Goal: Task Accomplishment & Management: Manage account settings

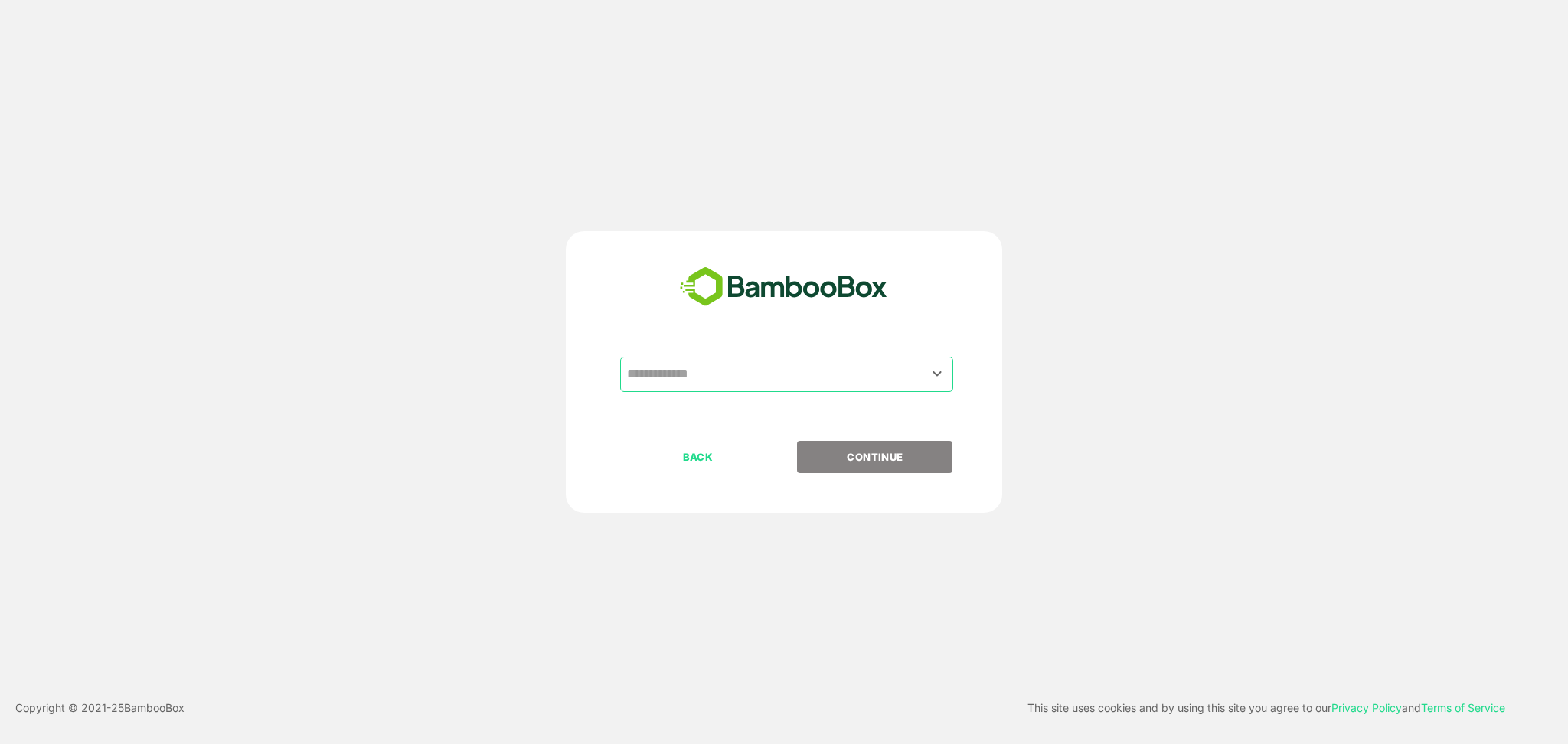
click at [781, 360] on input "text" at bounding box center [787, 374] width 327 height 29
click at [751, 368] on input "text" at bounding box center [787, 374] width 327 height 29
click at [934, 377] on icon "Open" at bounding box center [937, 373] width 19 height 19
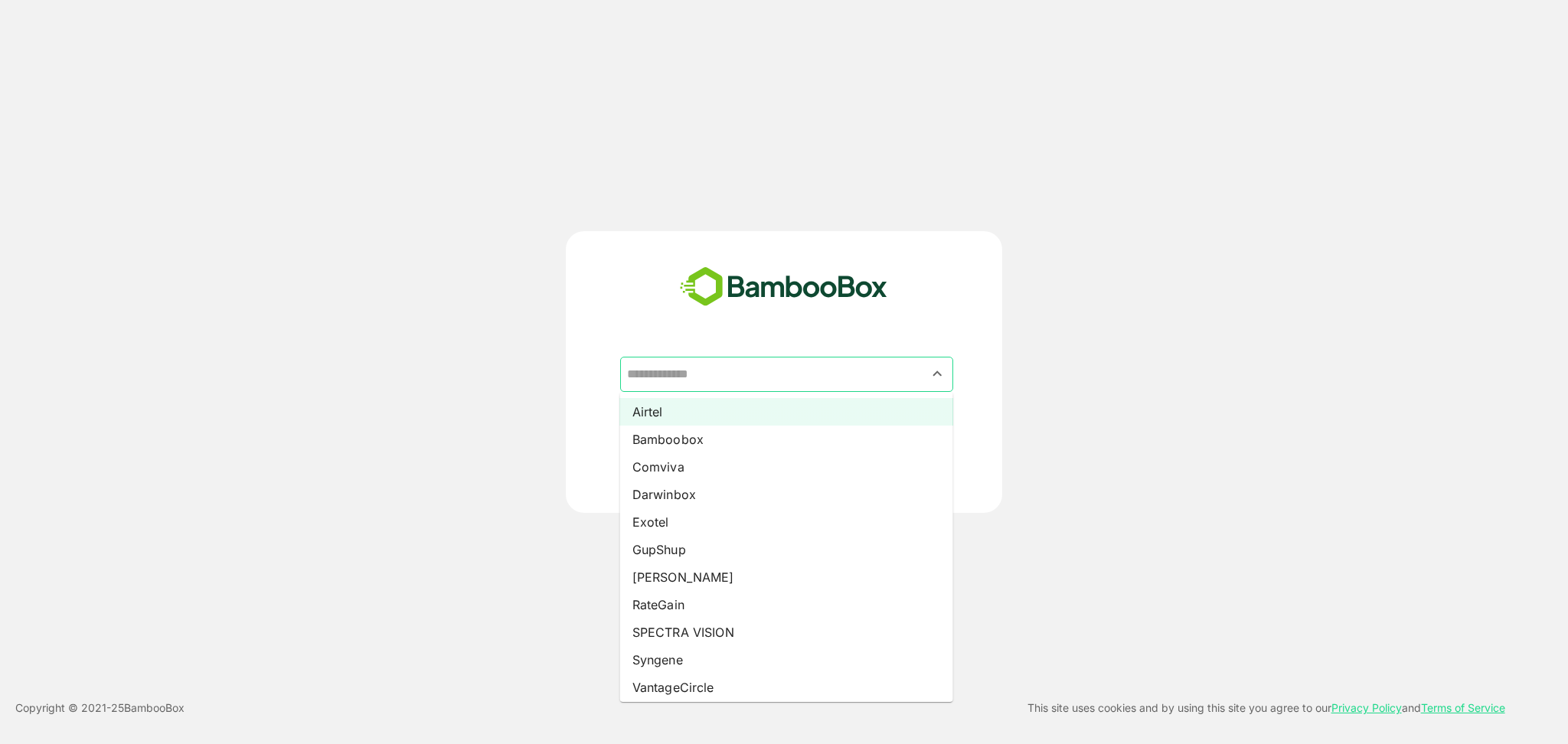
click at [663, 411] on li "Airtel" at bounding box center [787, 412] width 333 height 28
type input "******"
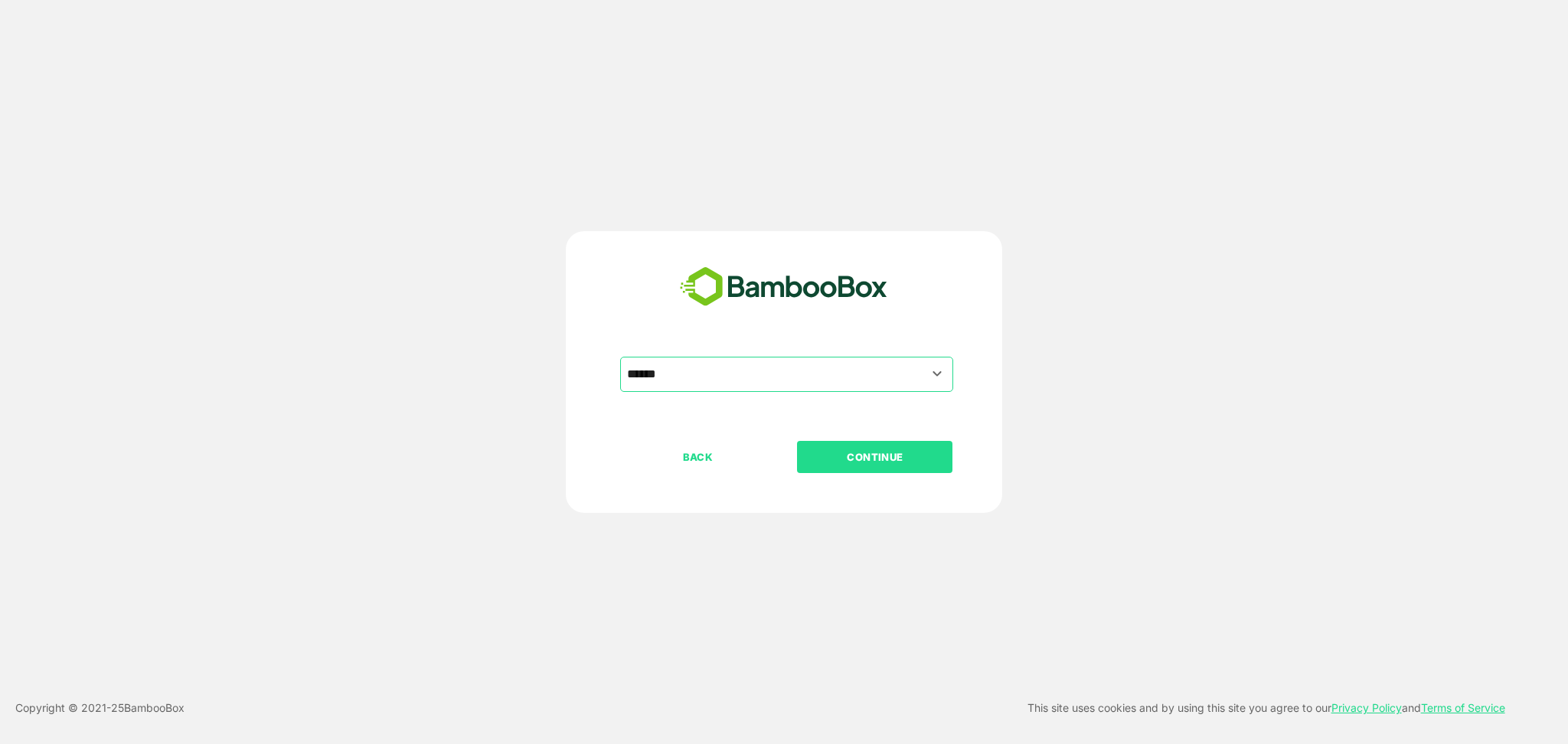
click at [850, 447] on button "CONTINUE" at bounding box center [874, 457] width 156 height 32
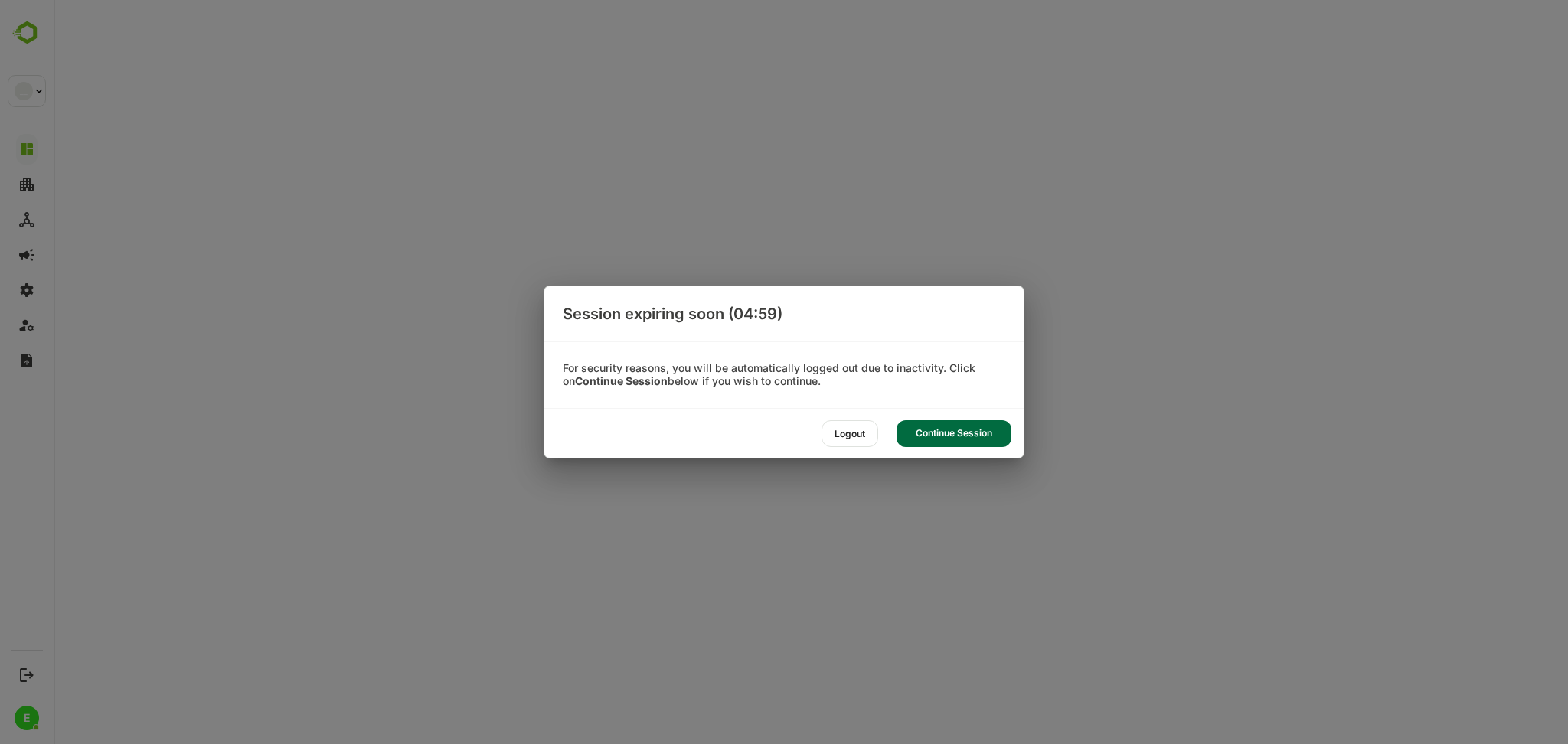
click at [974, 434] on div "Continue Session" at bounding box center [955, 434] width 115 height 27
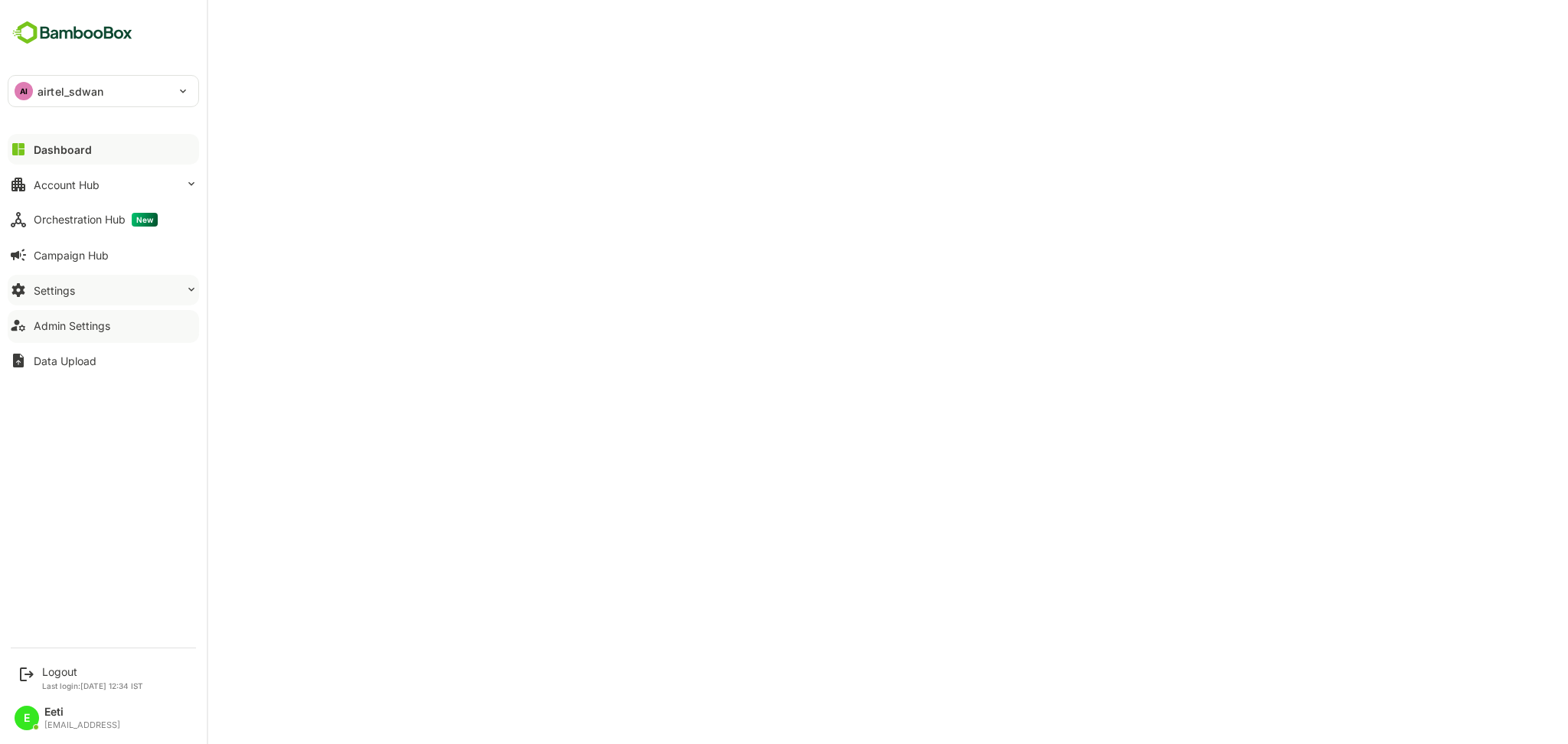
click at [82, 284] on button "Settings" at bounding box center [103, 290] width 192 height 31
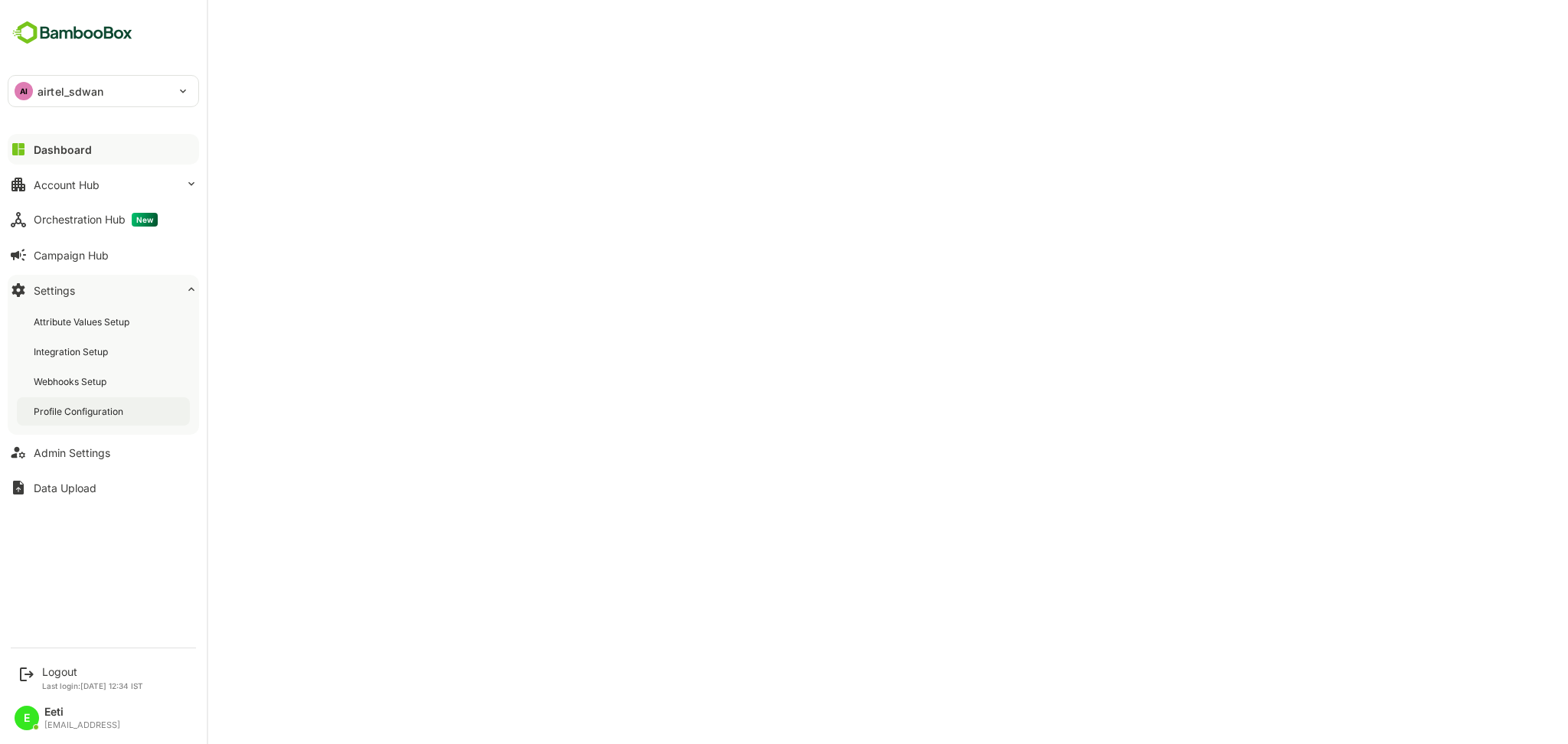
click at [52, 404] on div "Profile Configuration" at bounding box center [103, 412] width 173 height 29
click at [66, 675] on div "Logout" at bounding box center [92, 672] width 101 height 13
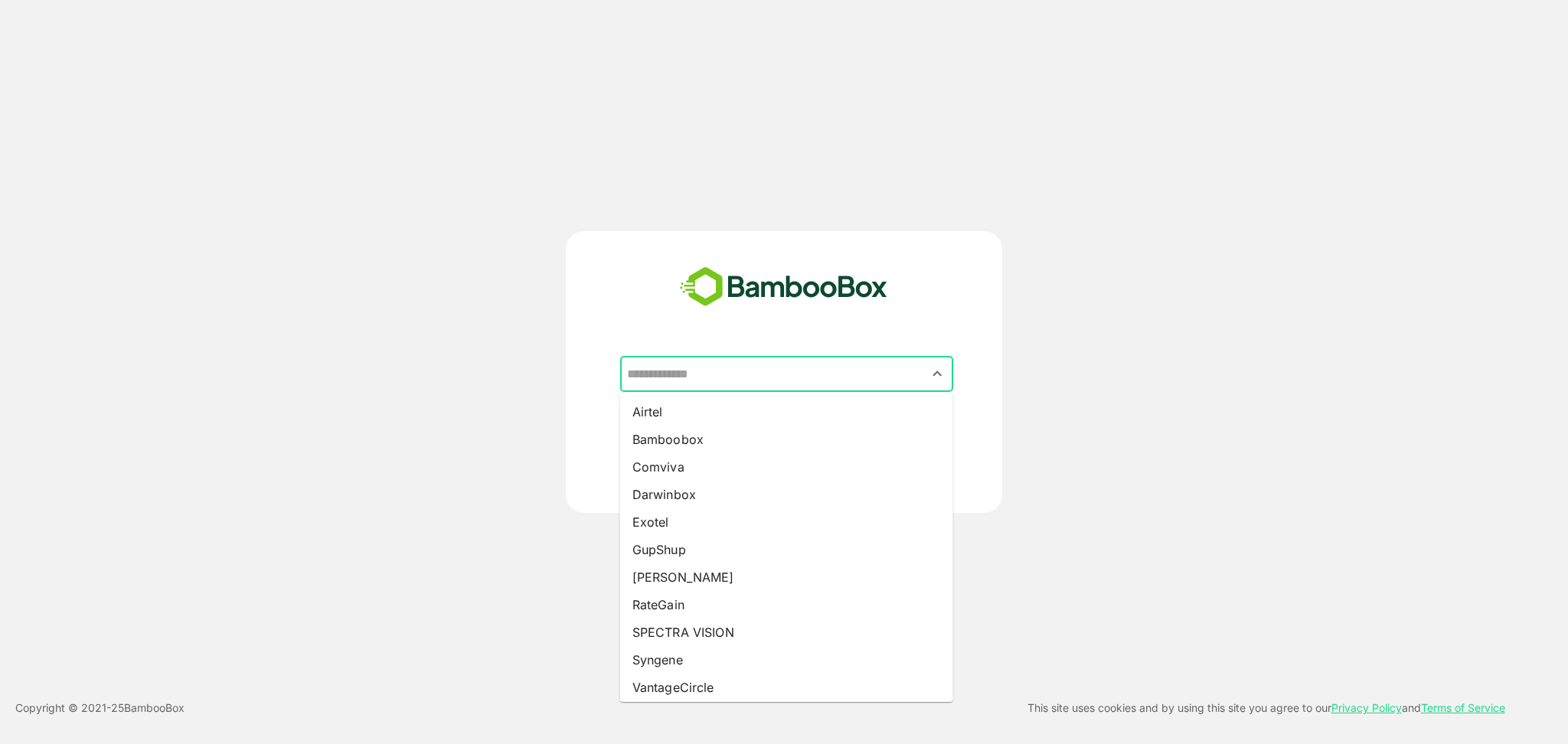
click at [779, 378] on input "text" at bounding box center [787, 374] width 327 height 29
click at [752, 576] on li "[PERSON_NAME]" at bounding box center [787, 577] width 333 height 28
type input "*****"
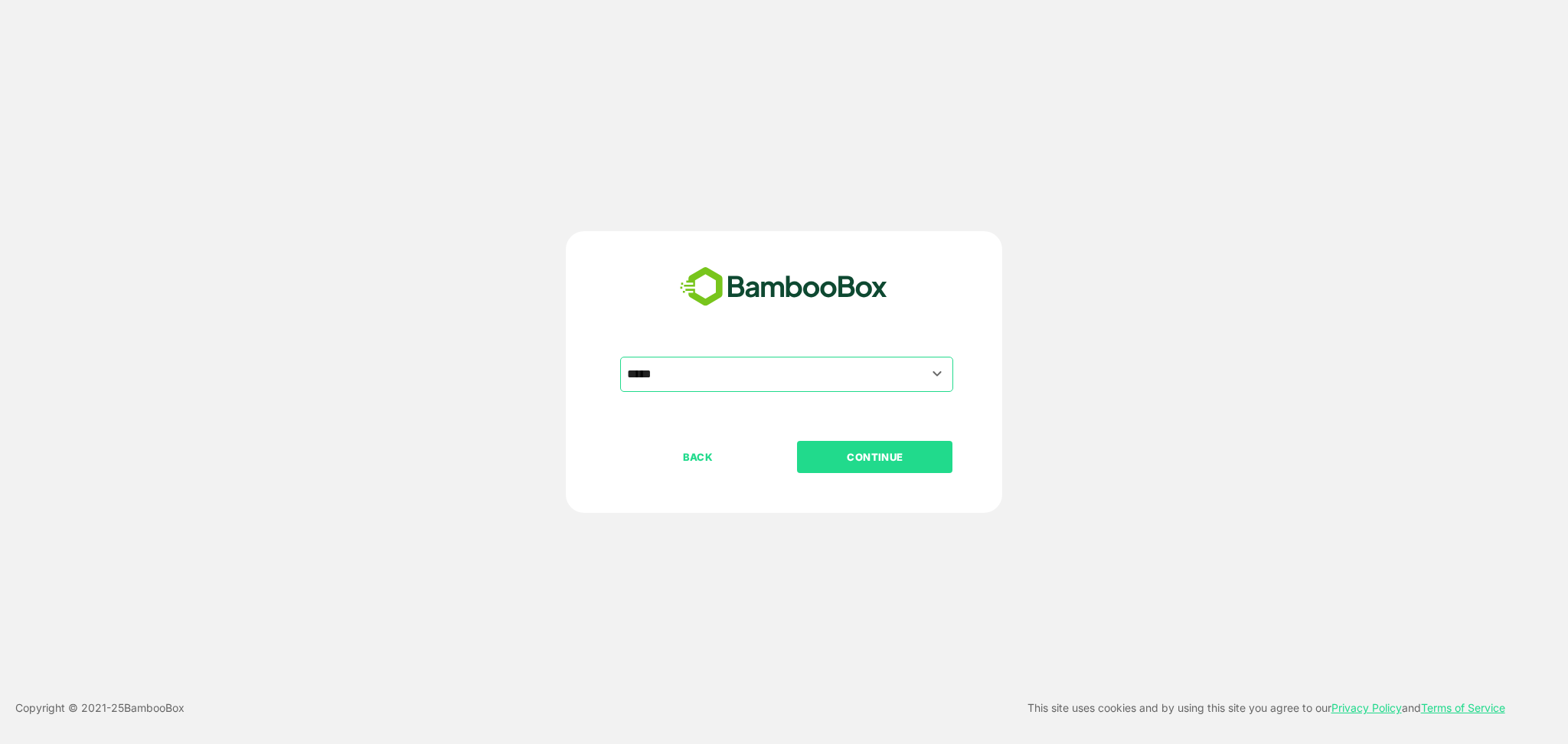
click at [860, 443] on button "CONTINUE" at bounding box center [874, 457] width 156 height 32
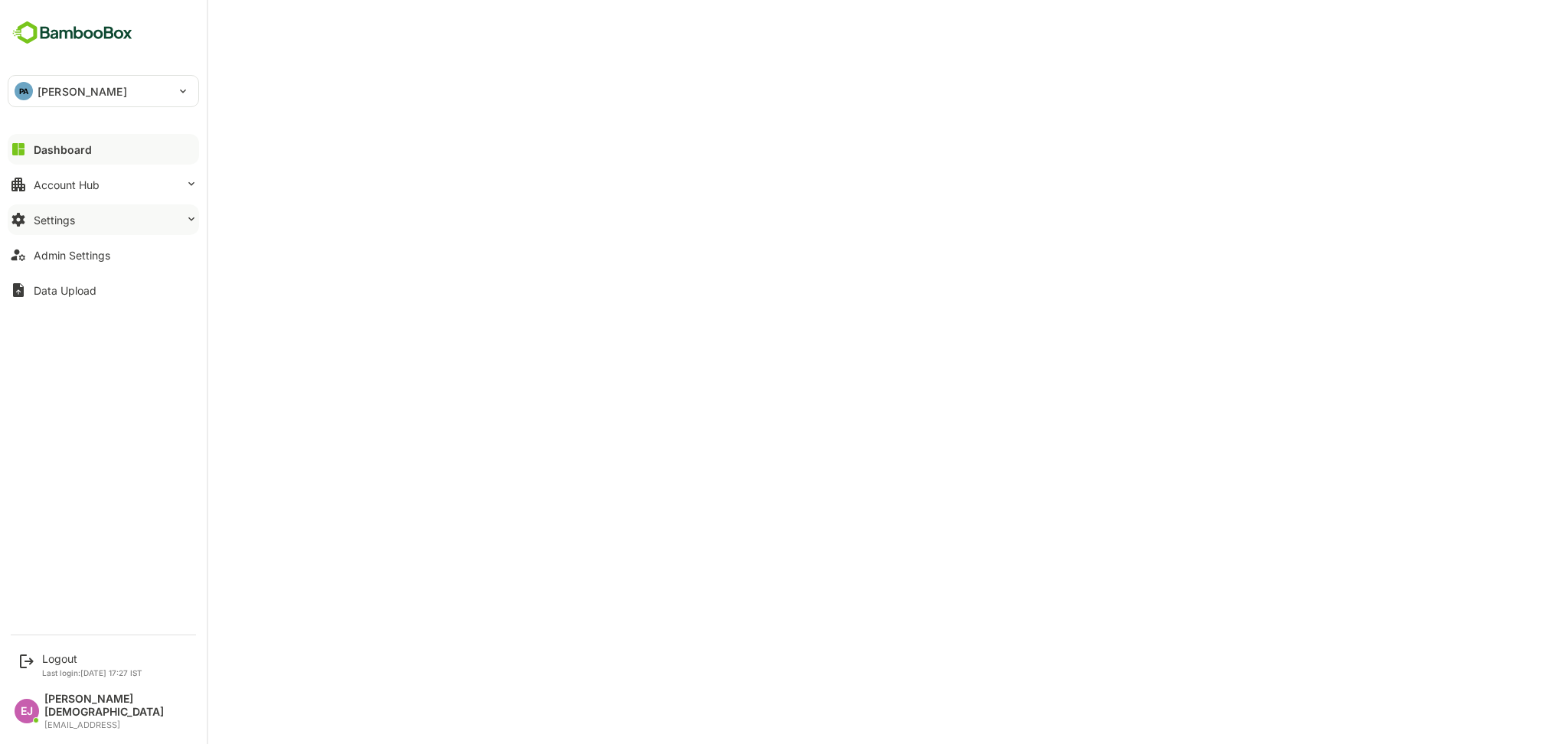
click at [70, 222] on div "Settings" at bounding box center [55, 219] width 42 height 13
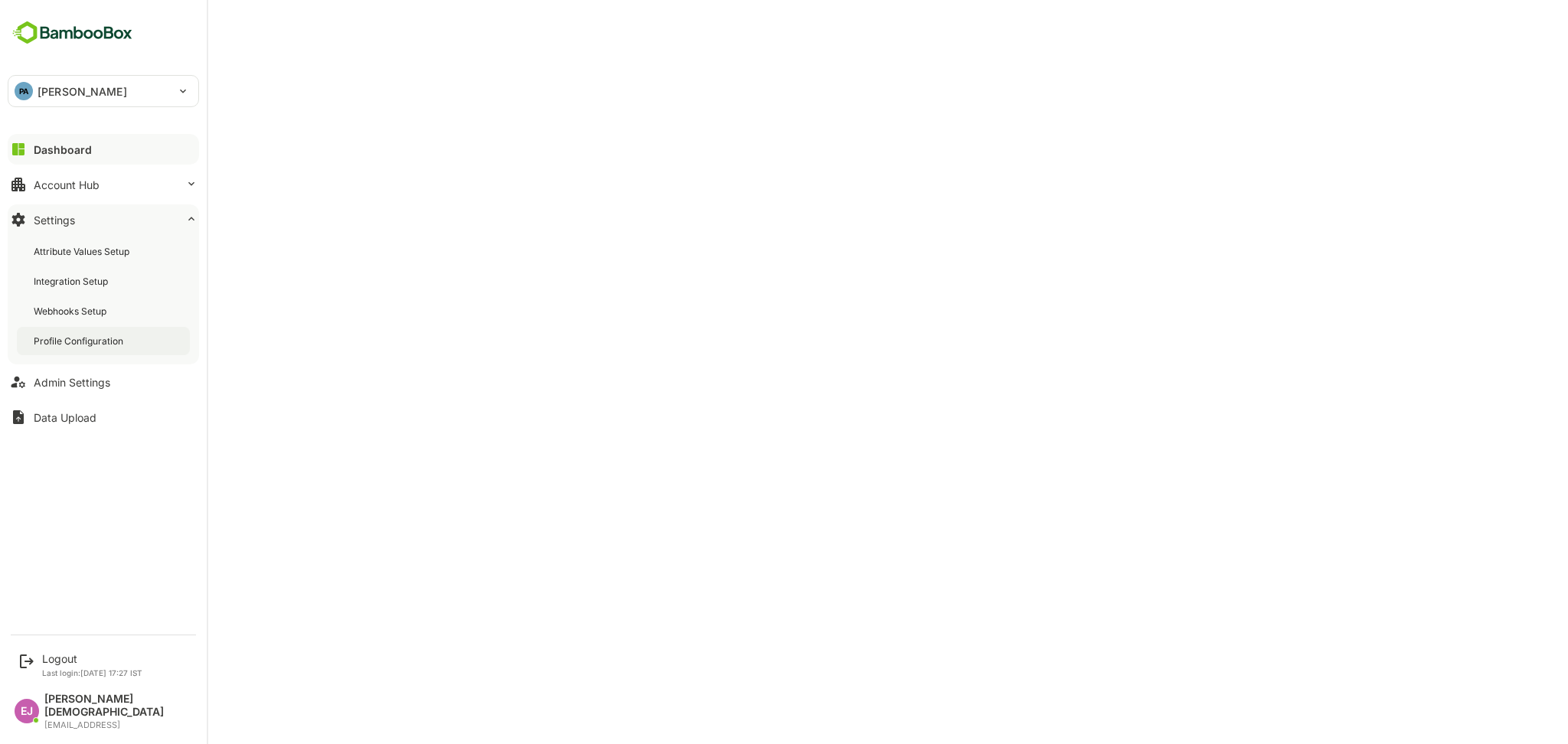
click at [63, 341] on div "Profile Configuration" at bounding box center [79, 340] width 92 height 13
click at [65, 666] on div "Logout" at bounding box center [91, 659] width 100 height 13
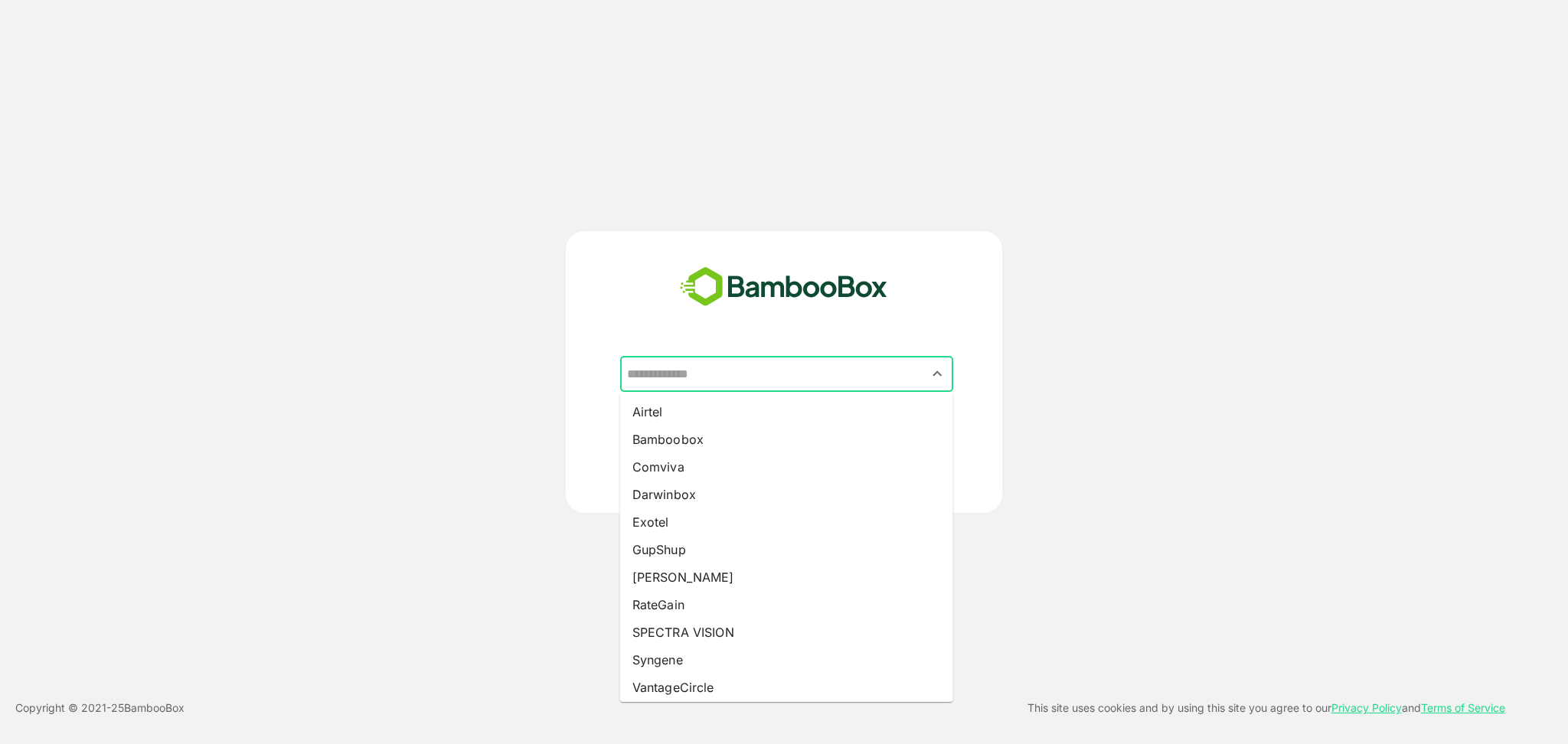
click at [776, 366] on input "text" at bounding box center [787, 374] width 327 height 29
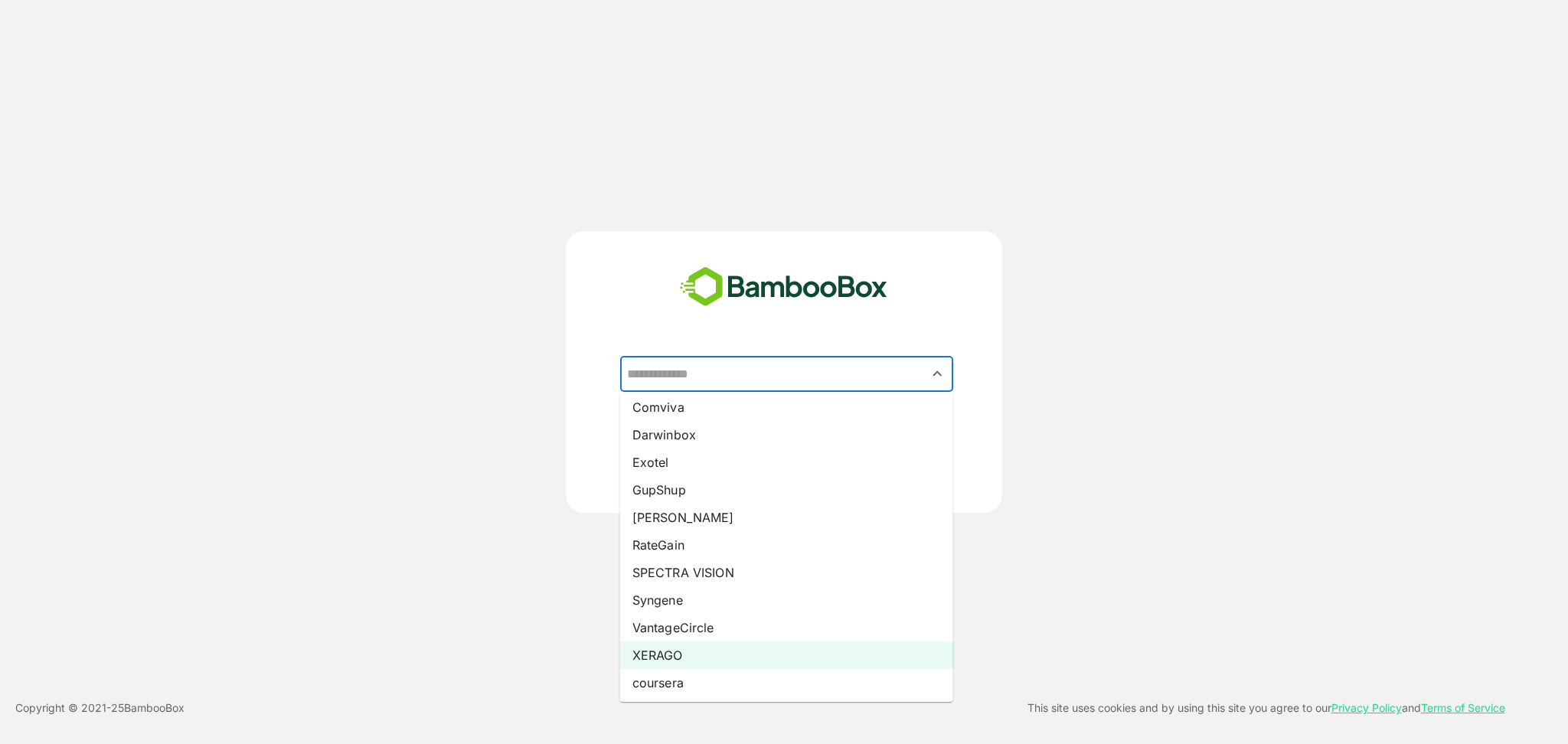
click at [683, 645] on li "XERAGO" at bounding box center [787, 656] width 333 height 28
type input "******"
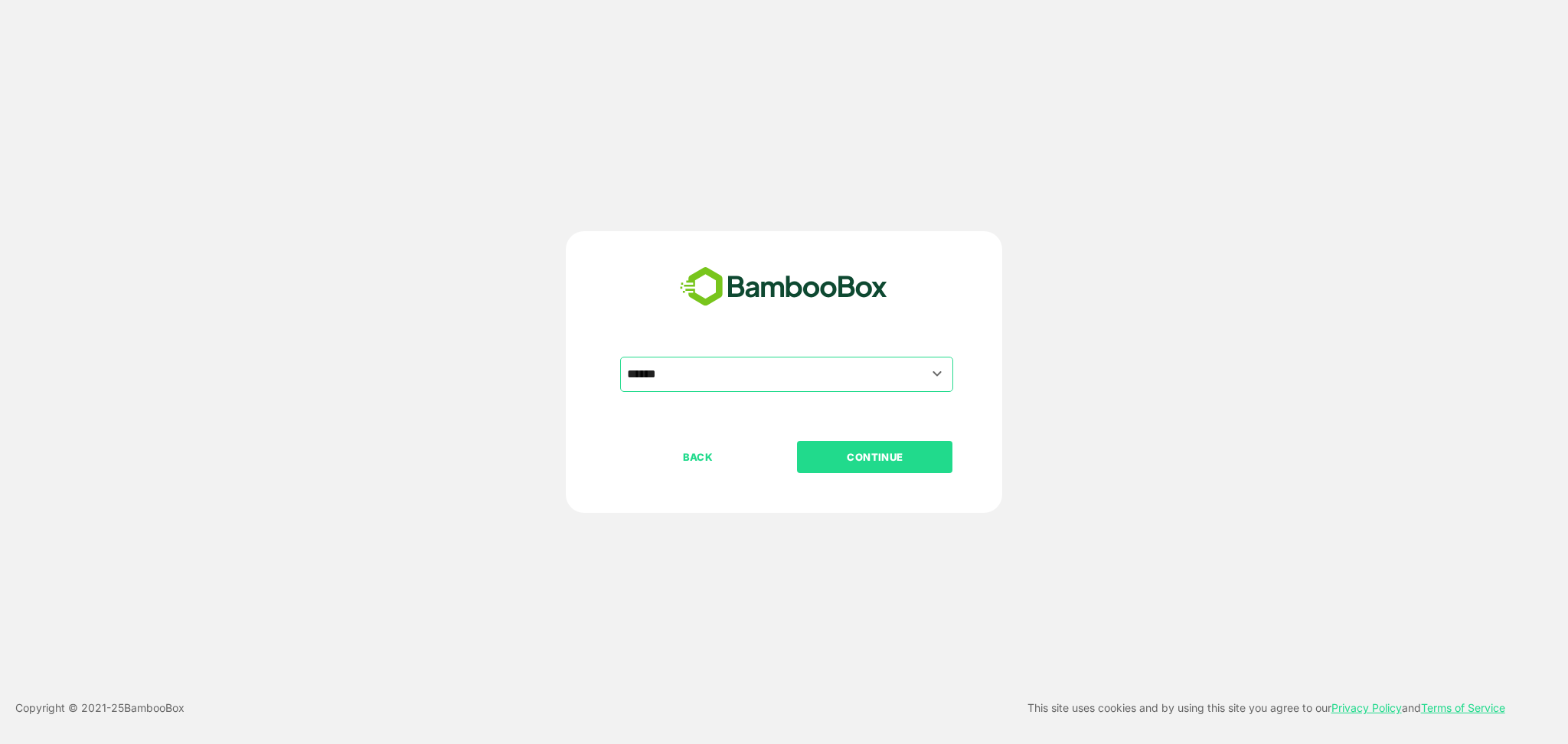
click at [878, 445] on button "CONTINUE" at bounding box center [874, 457] width 156 height 32
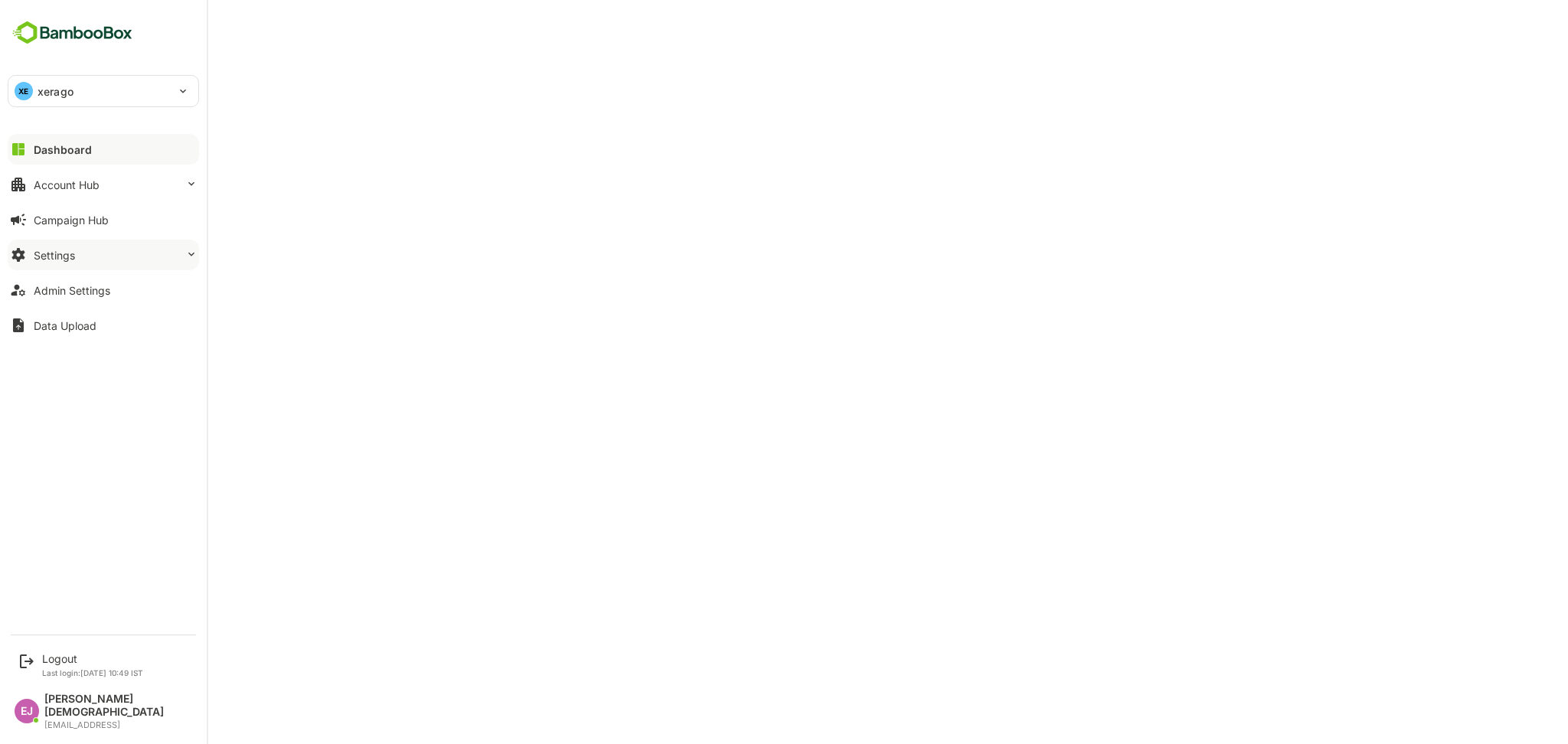
click at [51, 254] on div "Settings" at bounding box center [55, 255] width 42 height 13
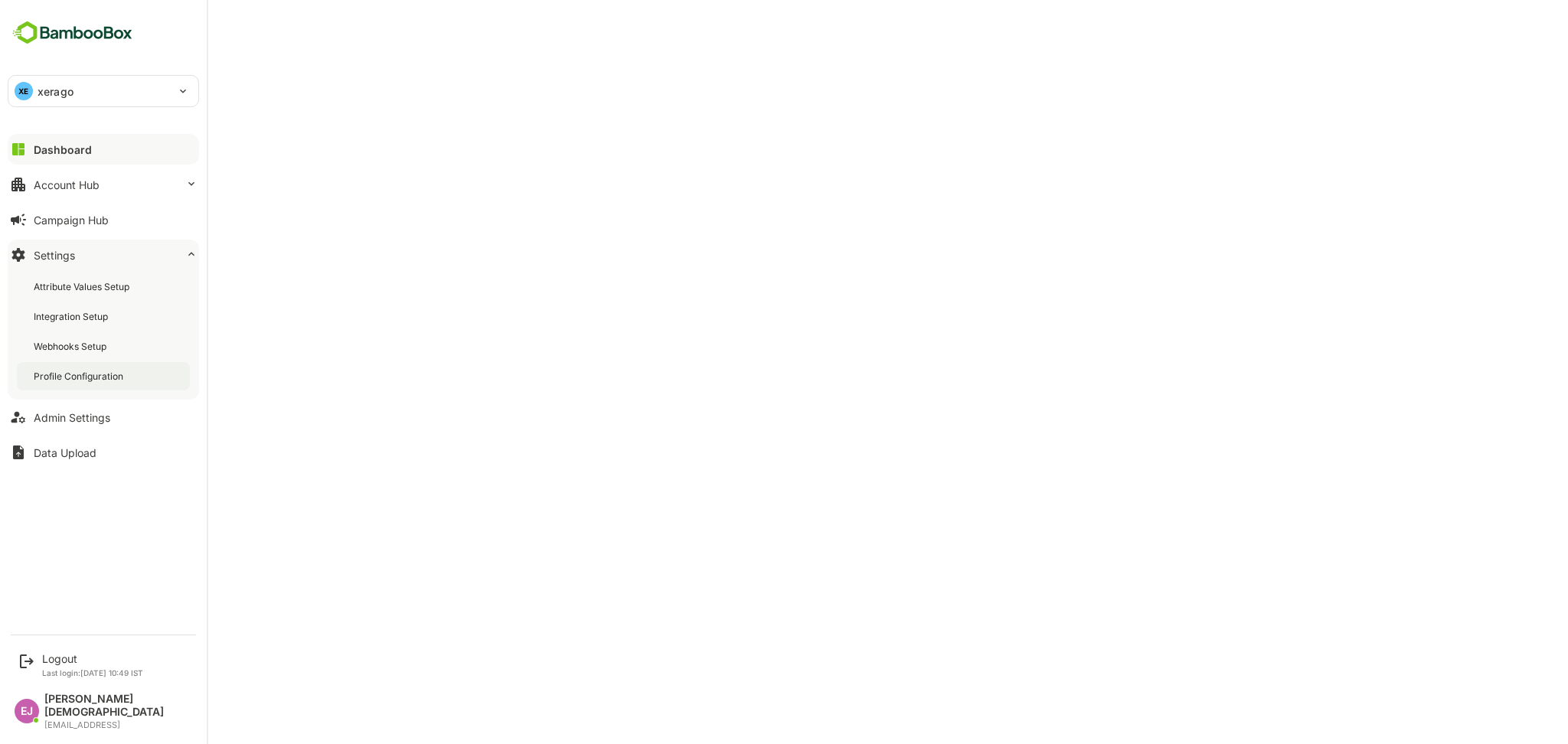
click at [71, 375] on div "Profile Configuration" at bounding box center [79, 376] width 92 height 13
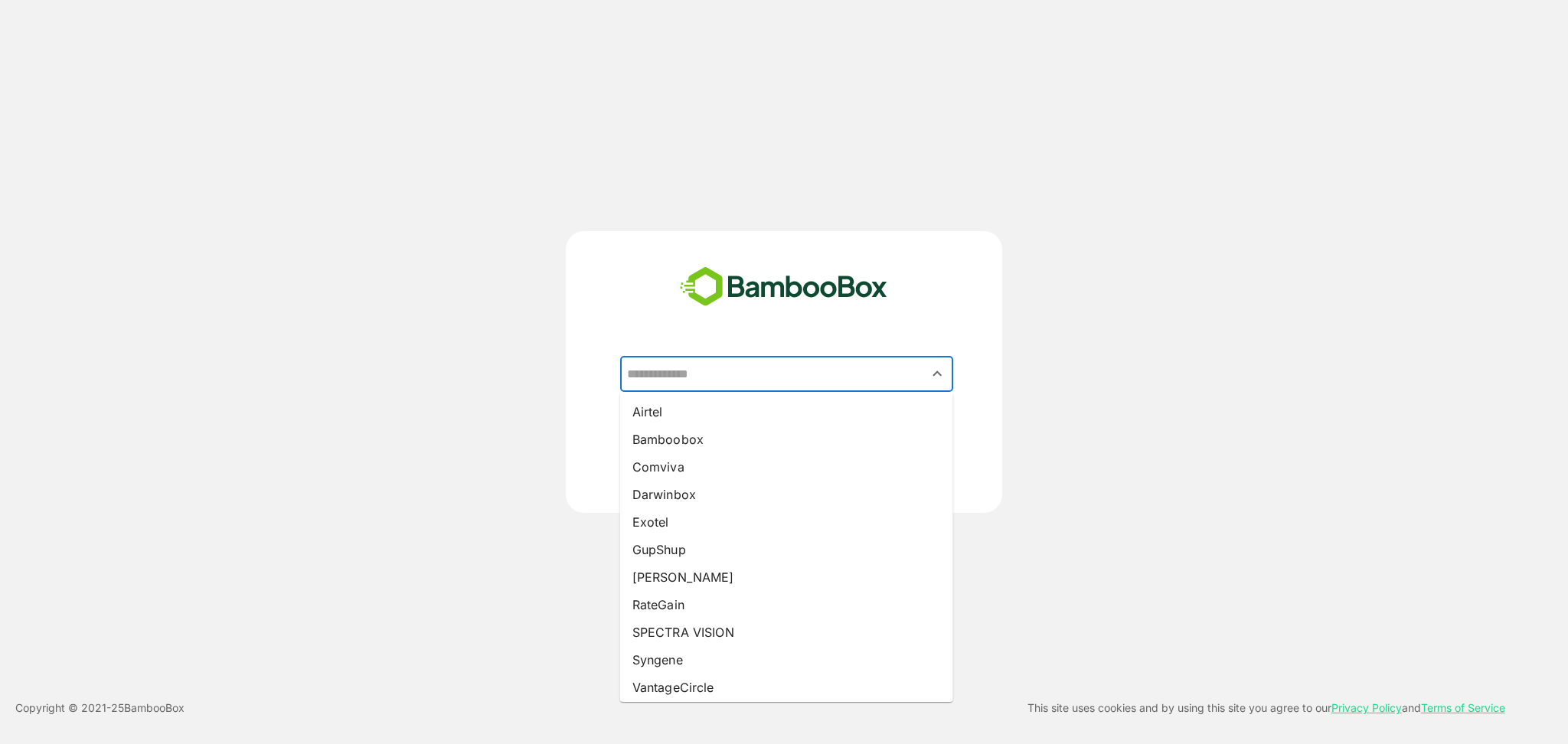
click at [723, 384] on input "text" at bounding box center [787, 374] width 327 height 29
click at [794, 374] on input "text" at bounding box center [787, 374] width 327 height 29
click at [682, 685] on li "VantageCircle" at bounding box center [787, 687] width 333 height 28
type input "**********"
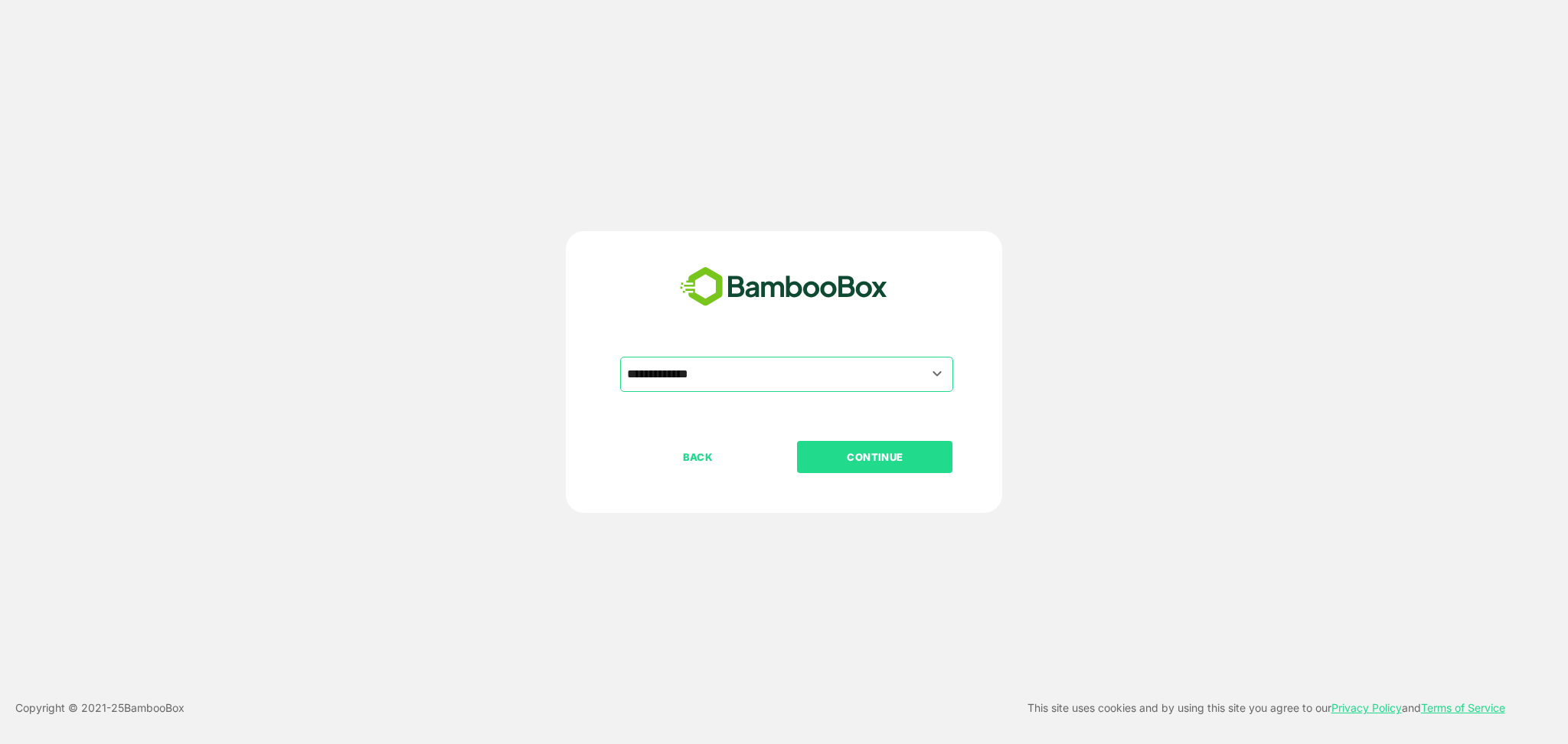
click at [897, 457] on p "CONTINUE" at bounding box center [875, 456] width 153 height 17
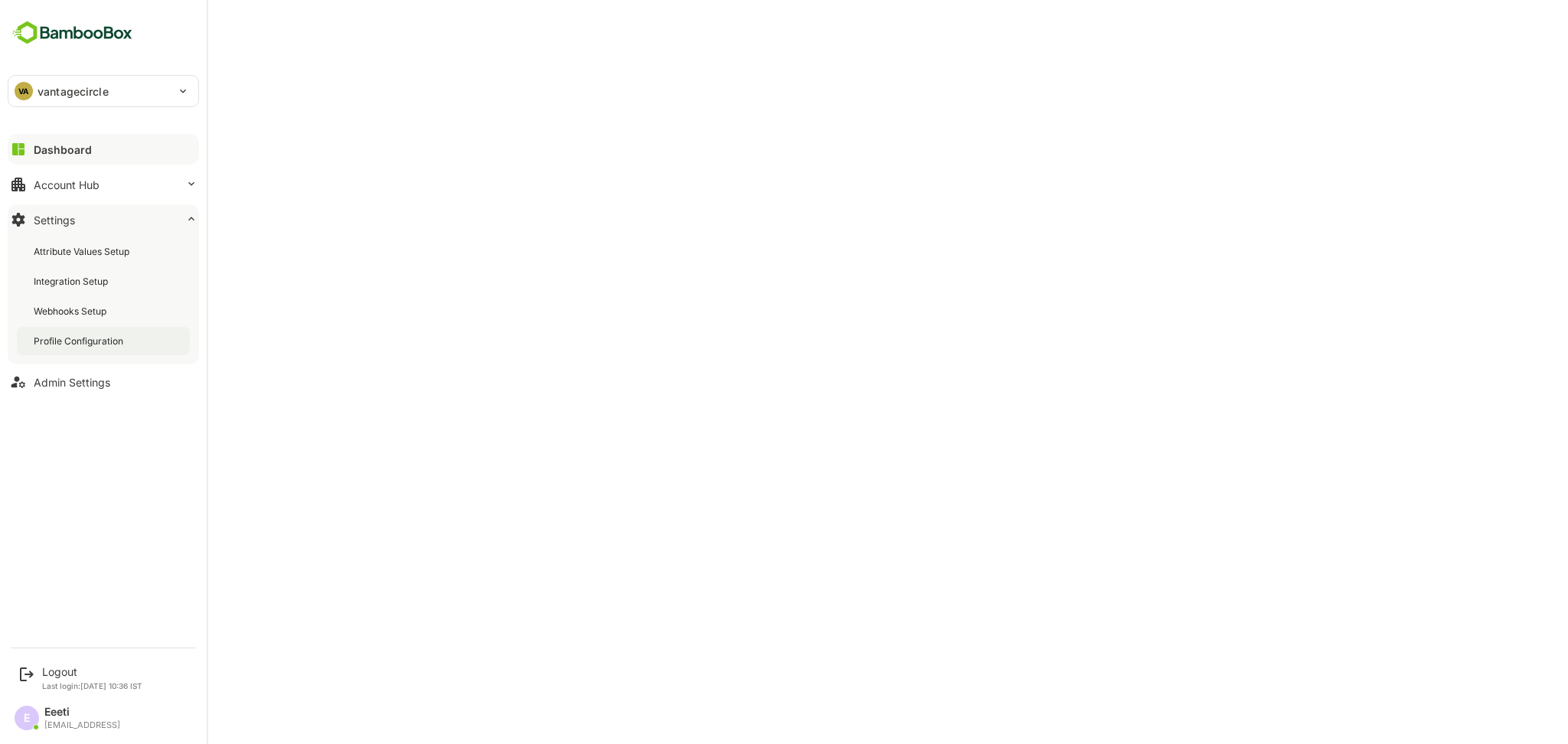
click at [81, 338] on div "Profile Configuration" at bounding box center [79, 340] width 92 height 13
click at [56, 682] on p "Last login: [DATE] 10:36 IST" at bounding box center [91, 685] width 100 height 9
click at [66, 666] on div "Logout" at bounding box center [91, 672] width 100 height 13
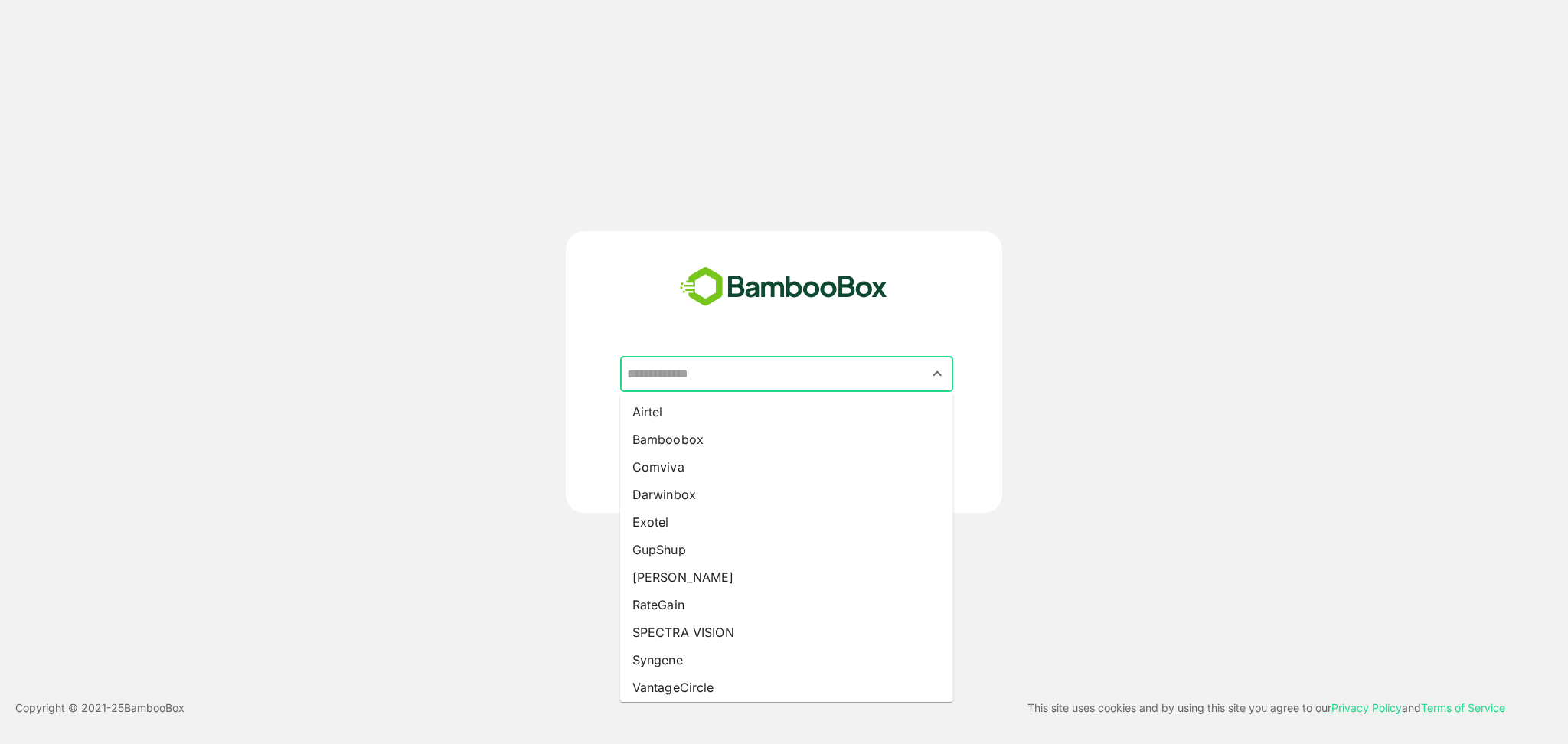
click at [719, 384] on input "text" at bounding box center [787, 374] width 327 height 29
click at [688, 440] on li "Bamboobox" at bounding box center [787, 439] width 333 height 28
type input "*********"
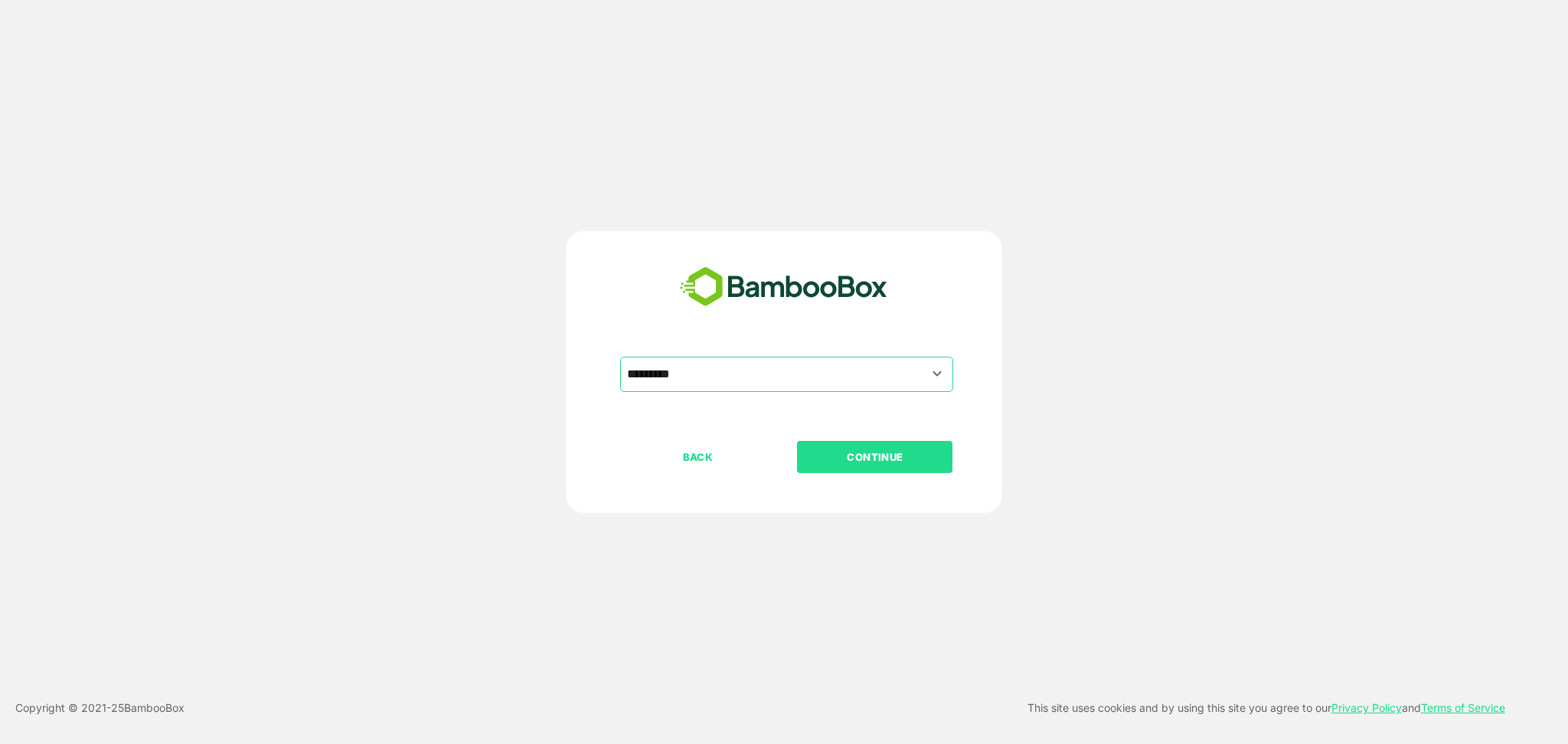
click at [865, 457] on p "CONTINUE" at bounding box center [875, 456] width 153 height 17
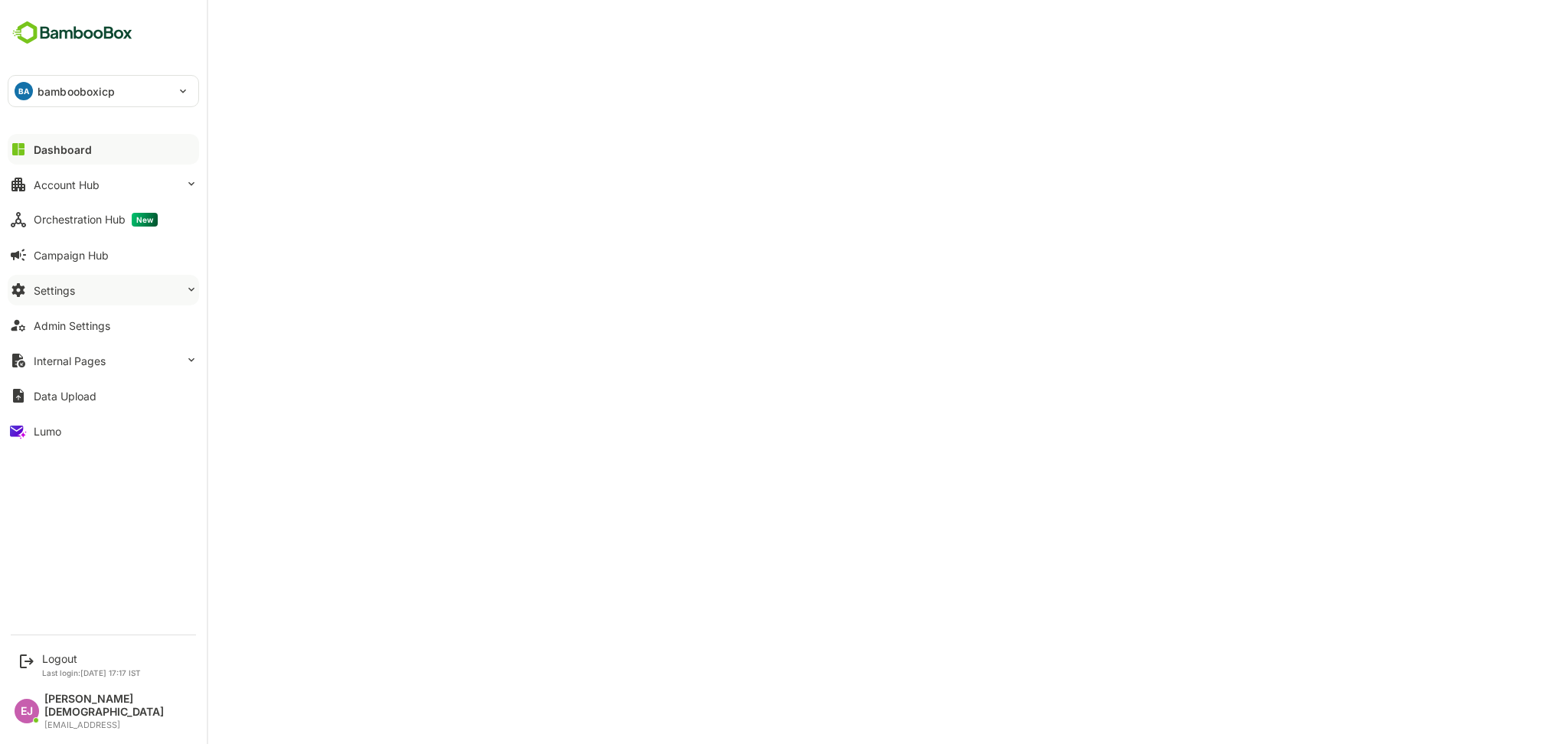
click at [74, 290] on div "Settings" at bounding box center [55, 290] width 42 height 13
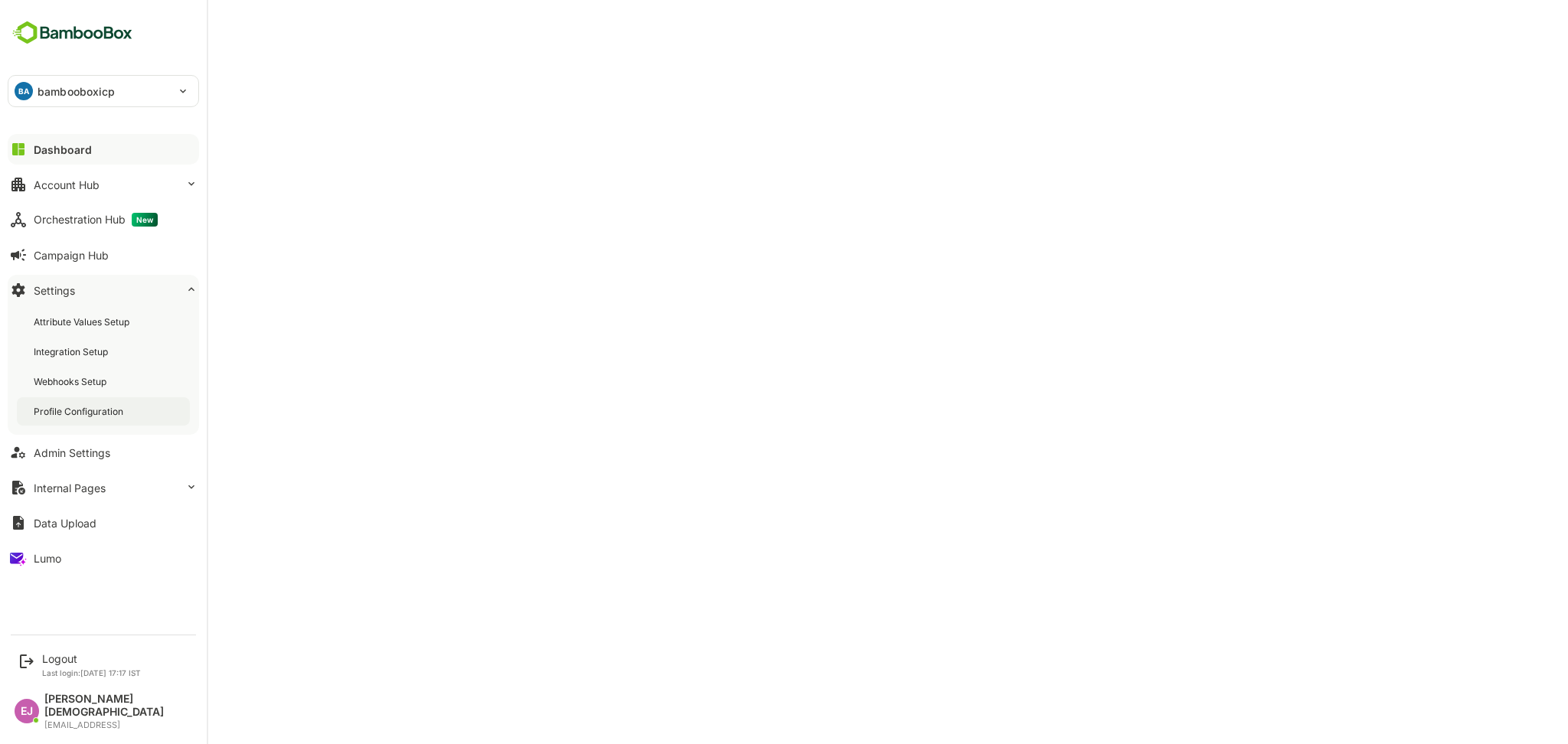
click at [75, 407] on div "Profile Configuration" at bounding box center [79, 411] width 92 height 13
click at [59, 666] on div "Logout" at bounding box center [91, 659] width 99 height 13
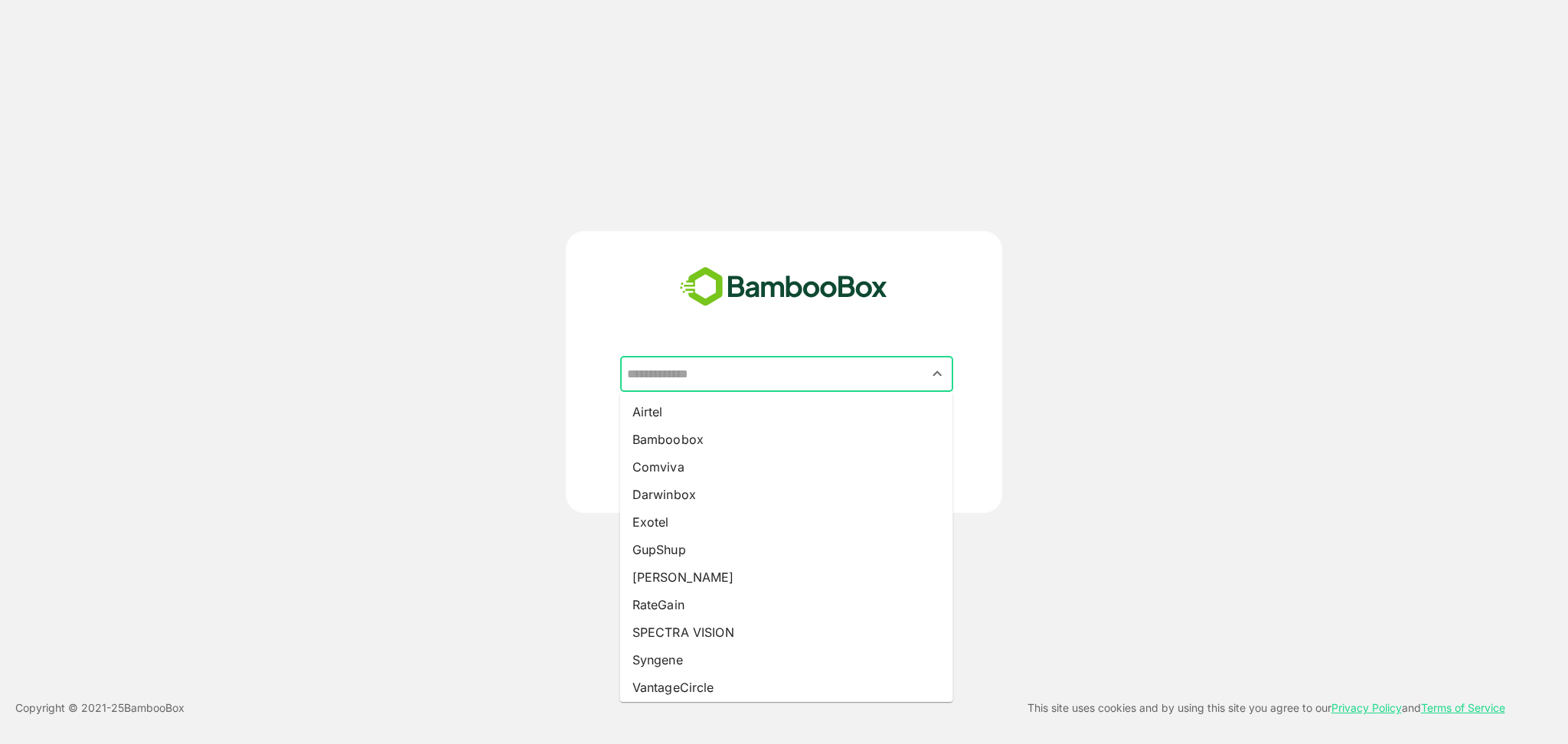
click at [765, 363] on input "text" at bounding box center [787, 374] width 327 height 29
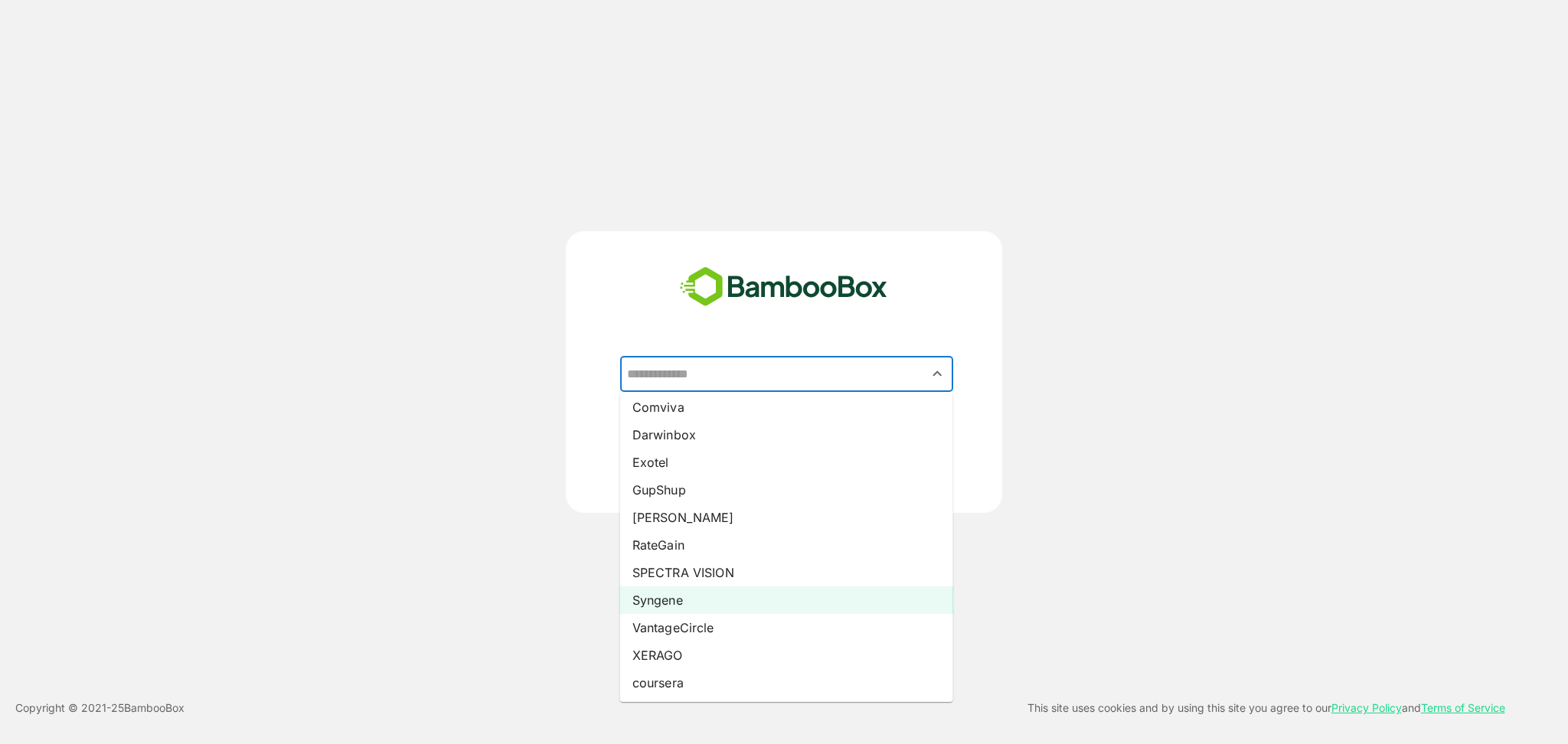
scroll to position [60, 0]
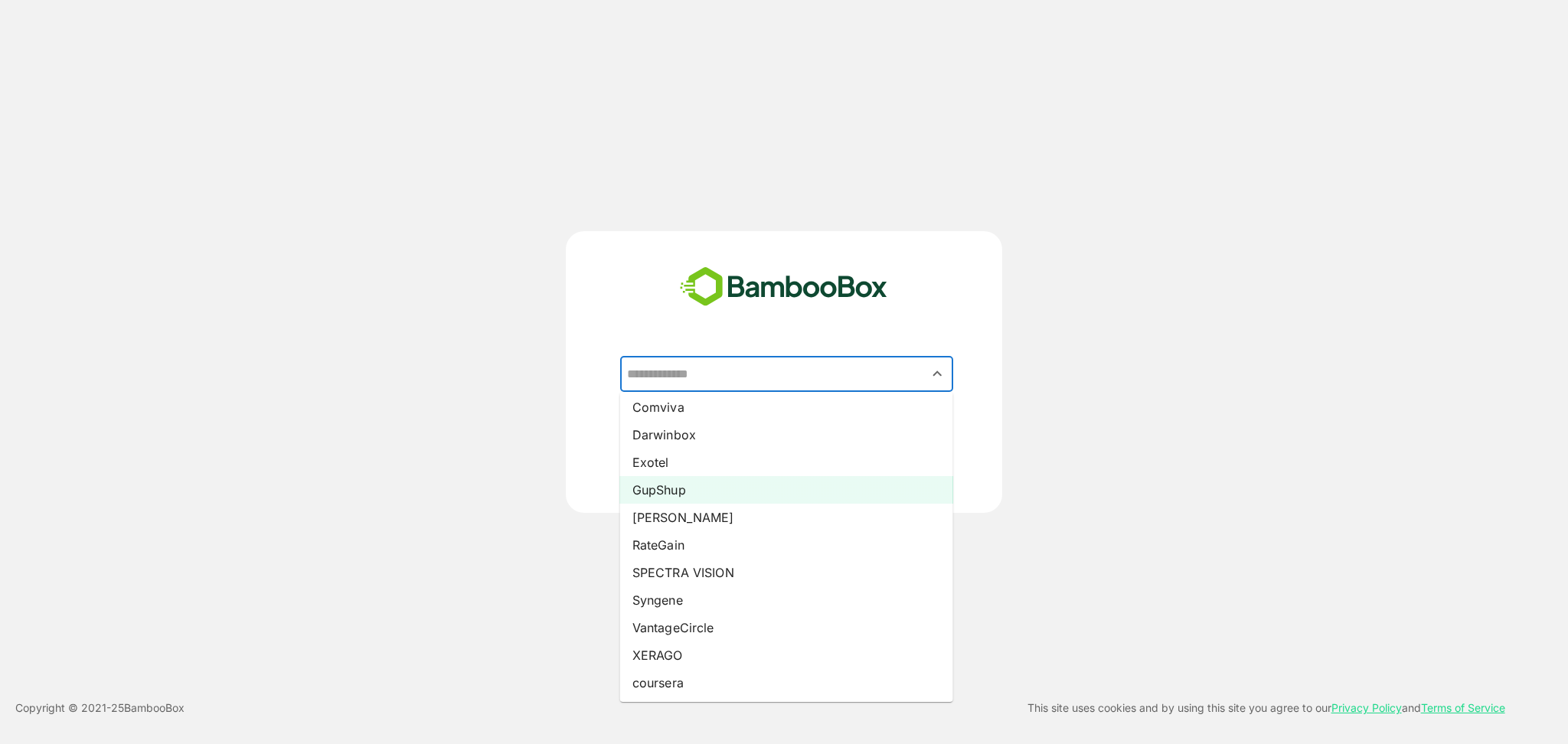
click at [671, 497] on li "GupShup" at bounding box center [787, 490] width 333 height 28
type input "*******"
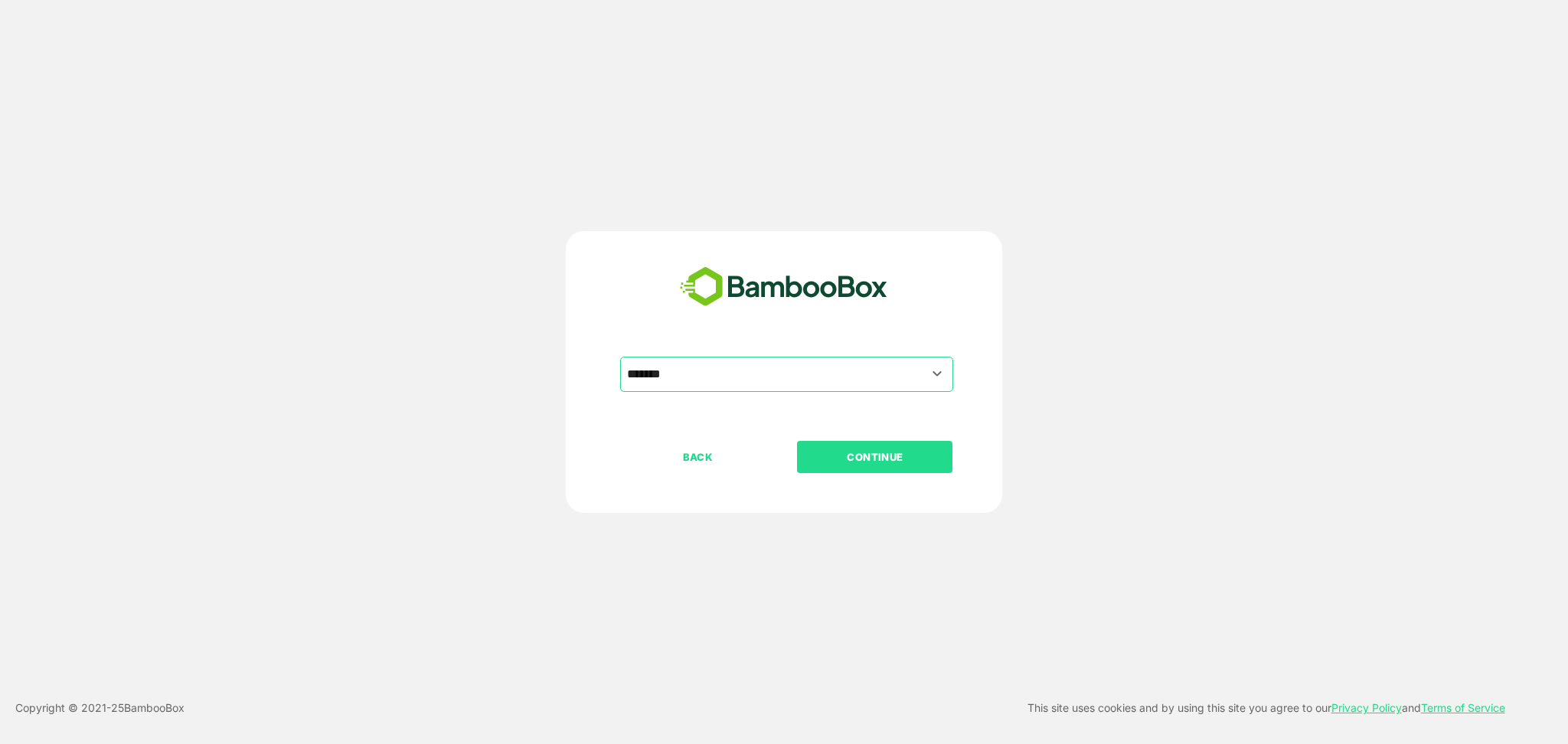
click at [862, 459] on p "CONTINUE" at bounding box center [875, 456] width 153 height 17
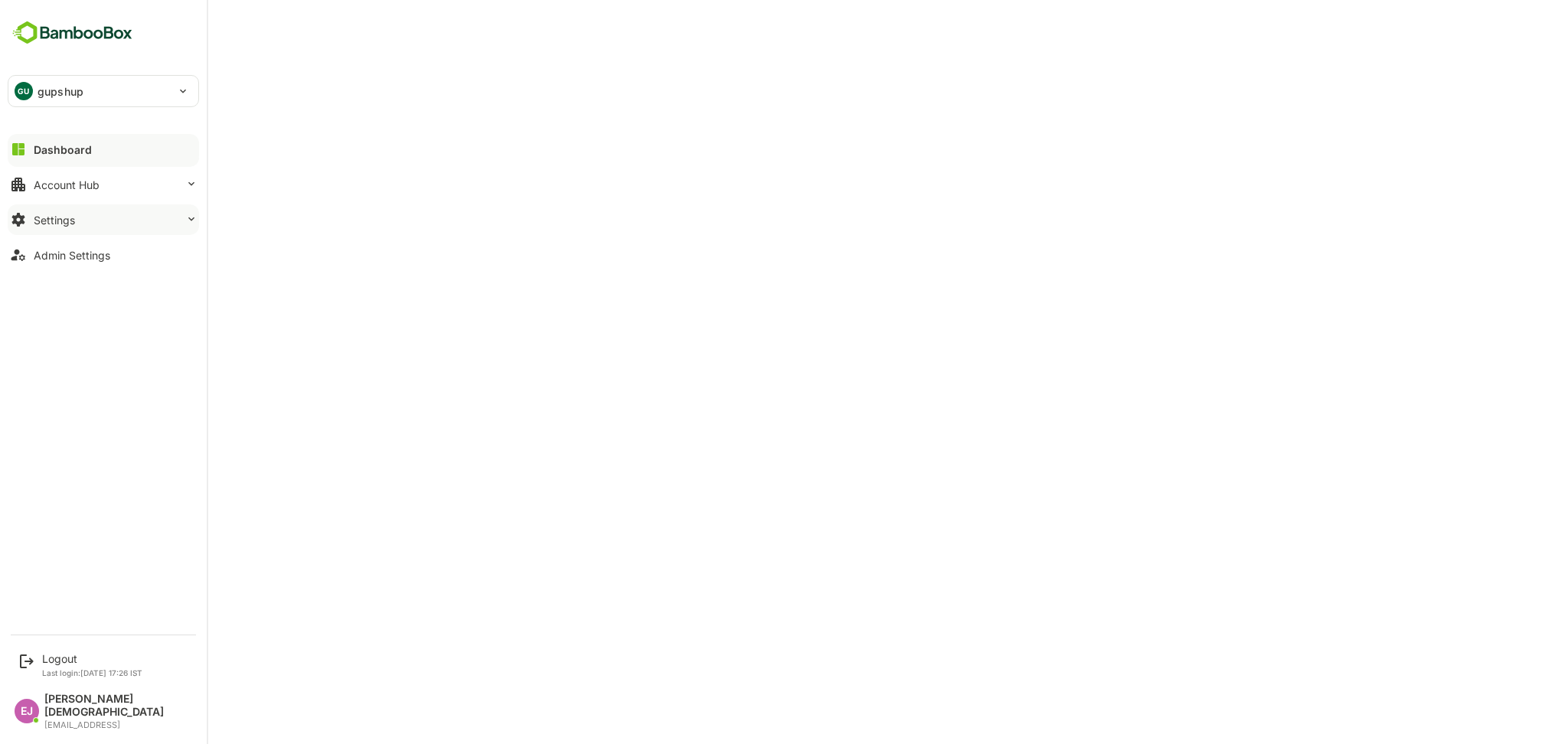
click at [46, 219] on div "Settings" at bounding box center [55, 219] width 42 height 13
click at [46, 338] on div "Profile Configuration" at bounding box center [79, 340] width 92 height 13
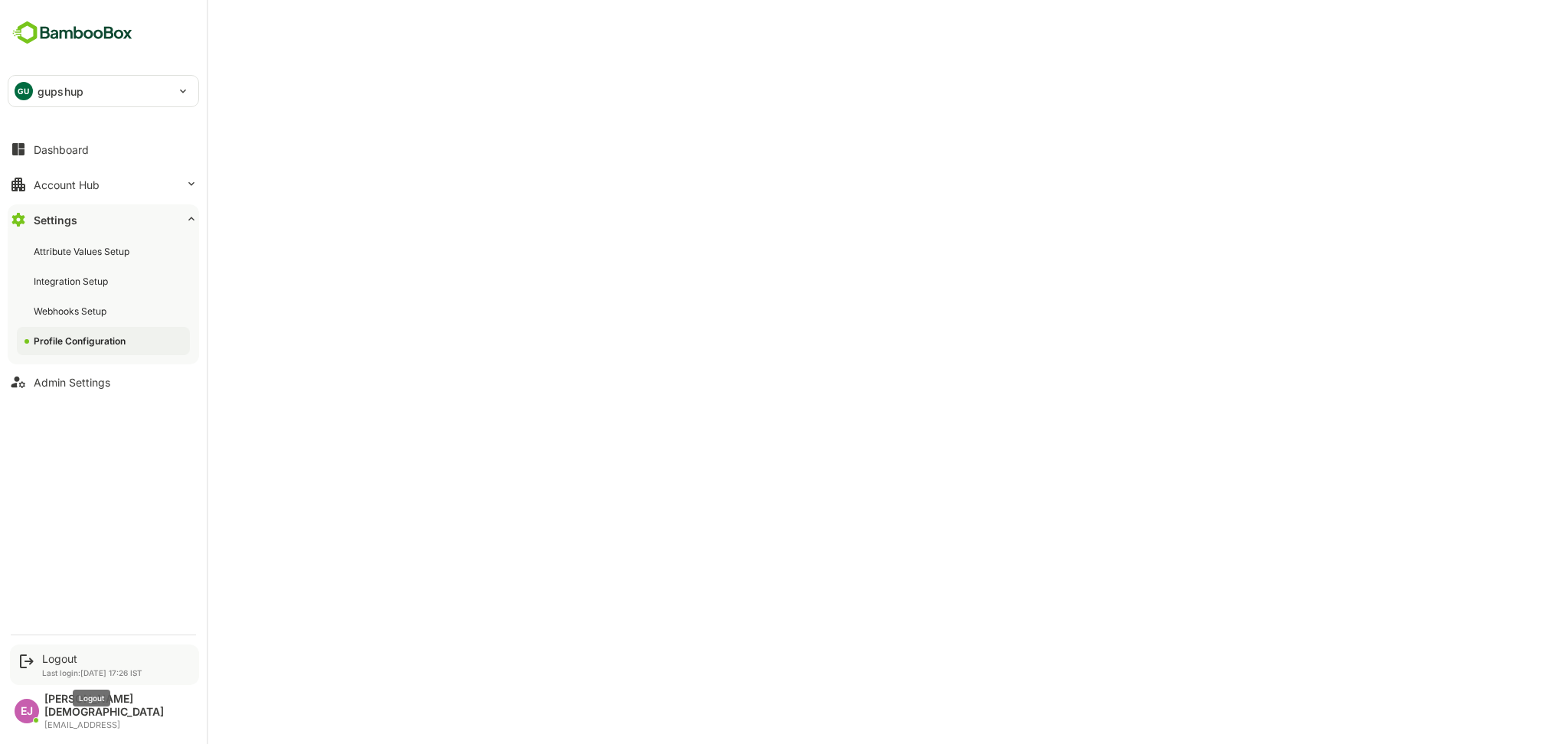
click at [51, 666] on div "Logout" at bounding box center [91, 659] width 100 height 13
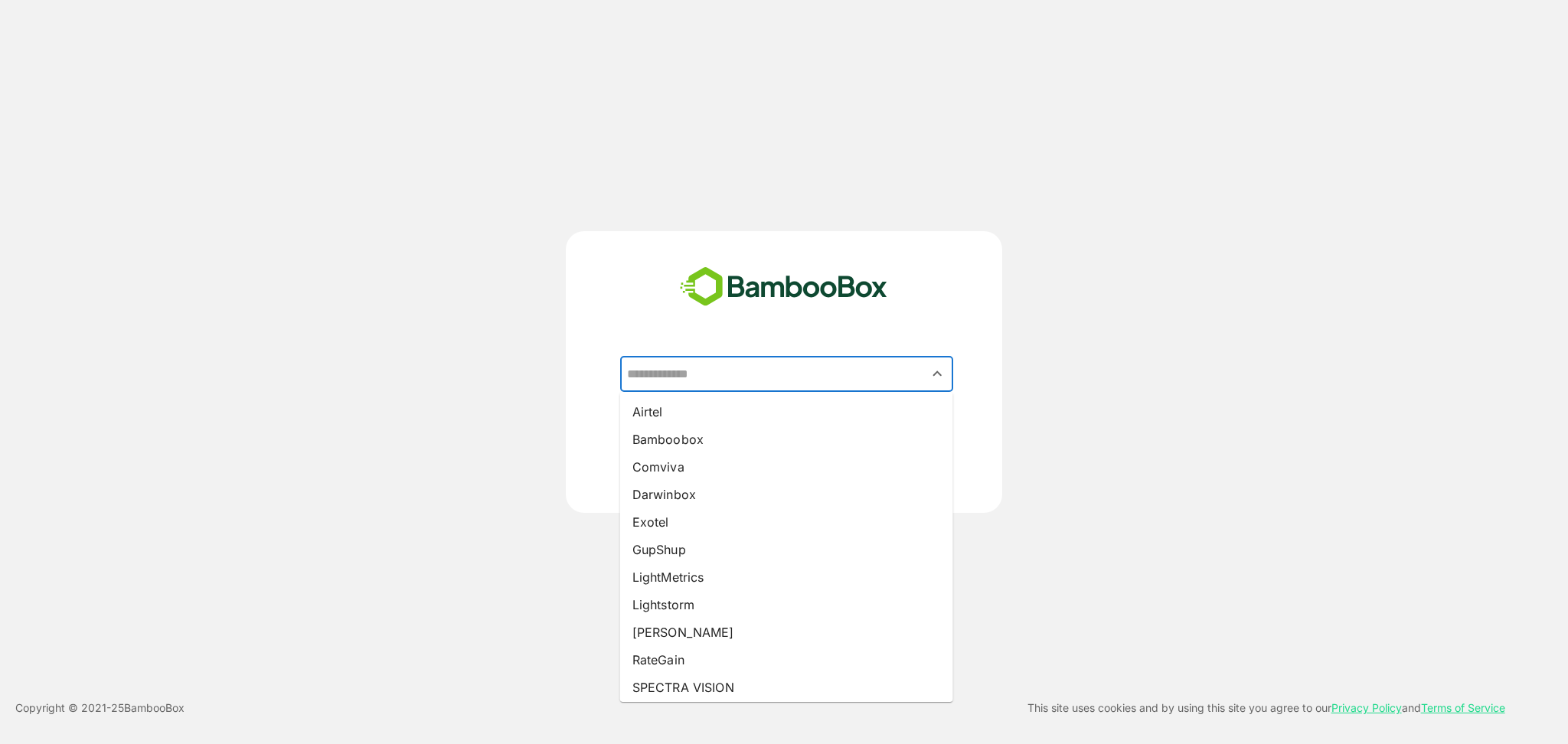
click at [752, 380] on input "text" at bounding box center [787, 374] width 327 height 29
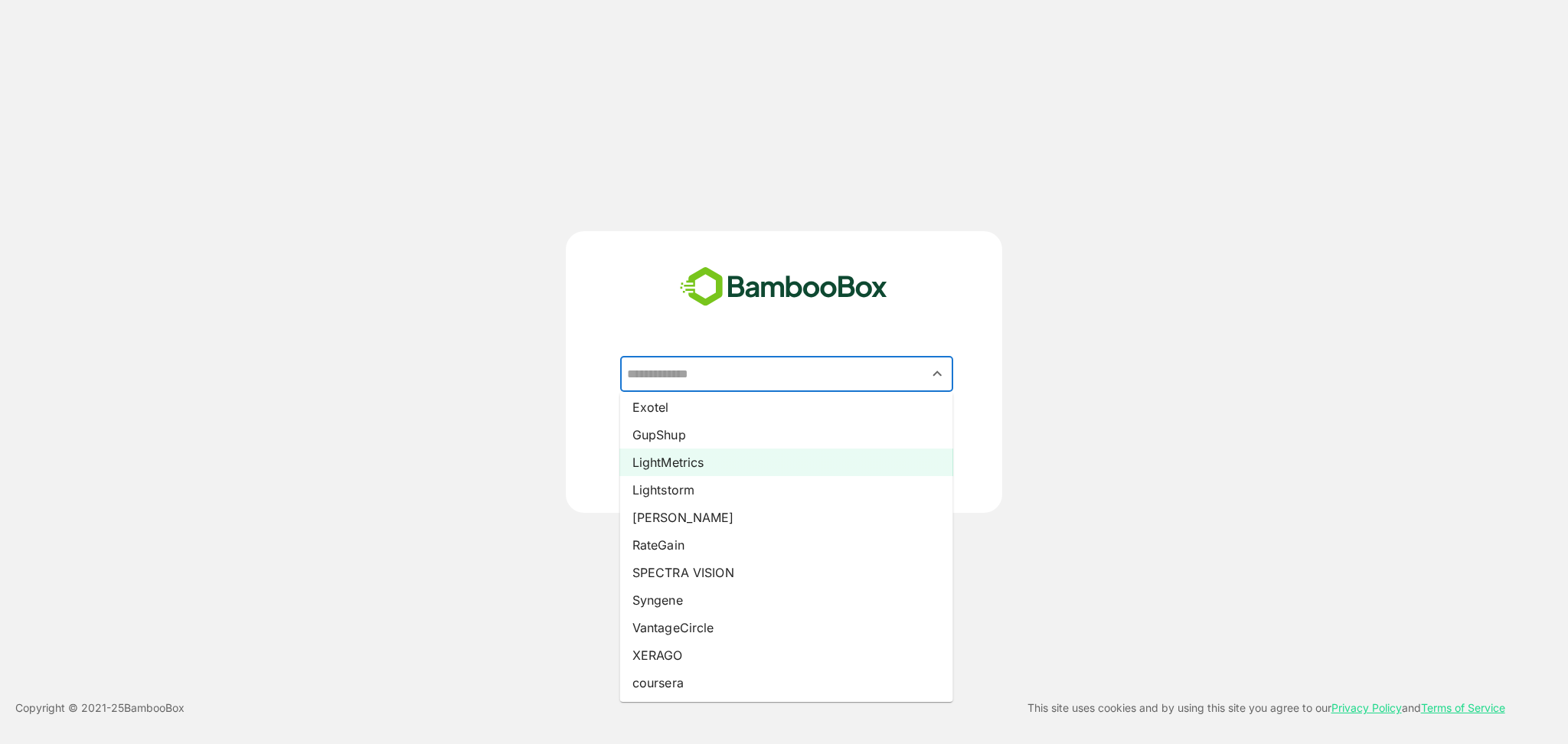
click at [701, 464] on li "LightMetrics" at bounding box center [787, 462] width 333 height 28
type input "**********"
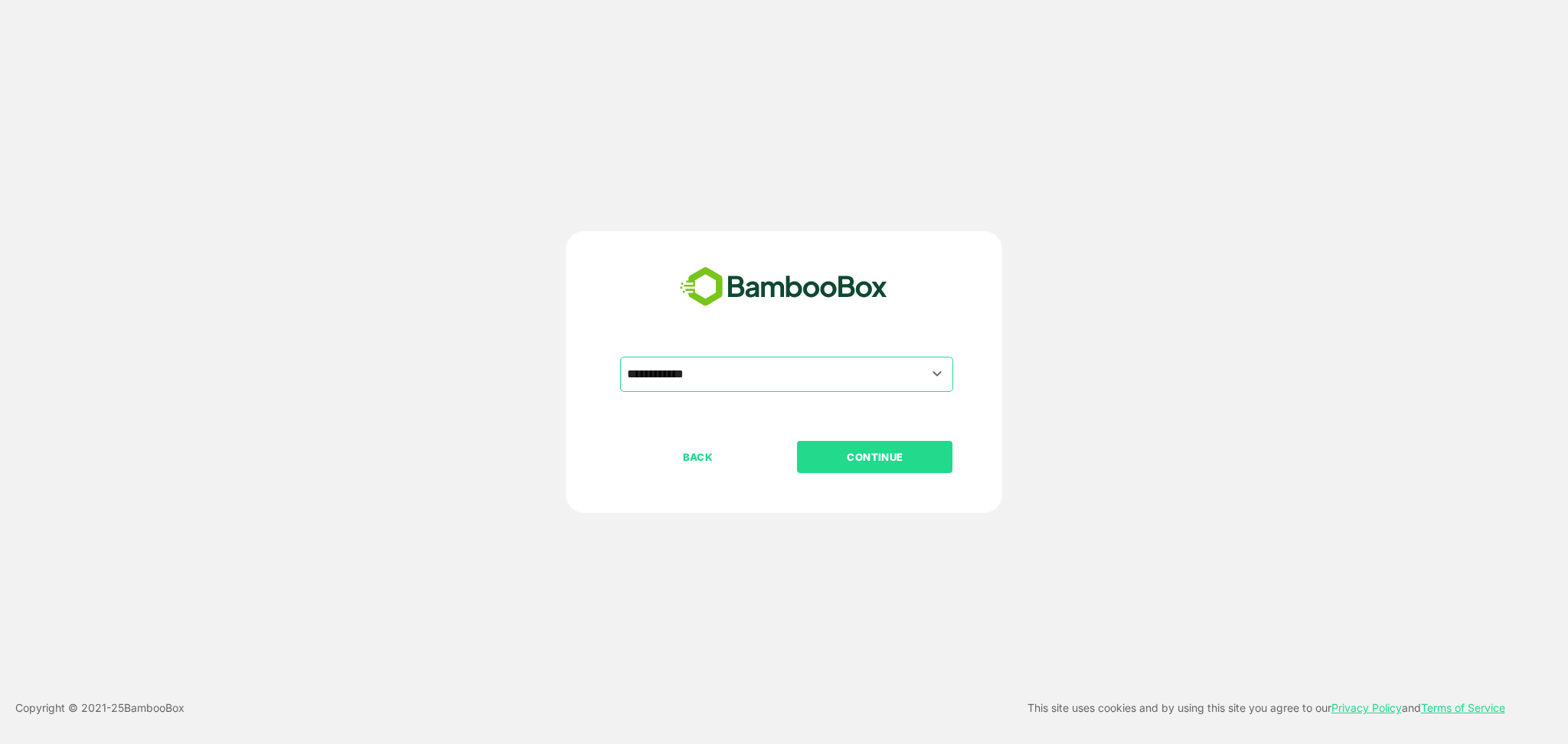
click at [872, 454] on p "CONTINUE" at bounding box center [875, 456] width 153 height 17
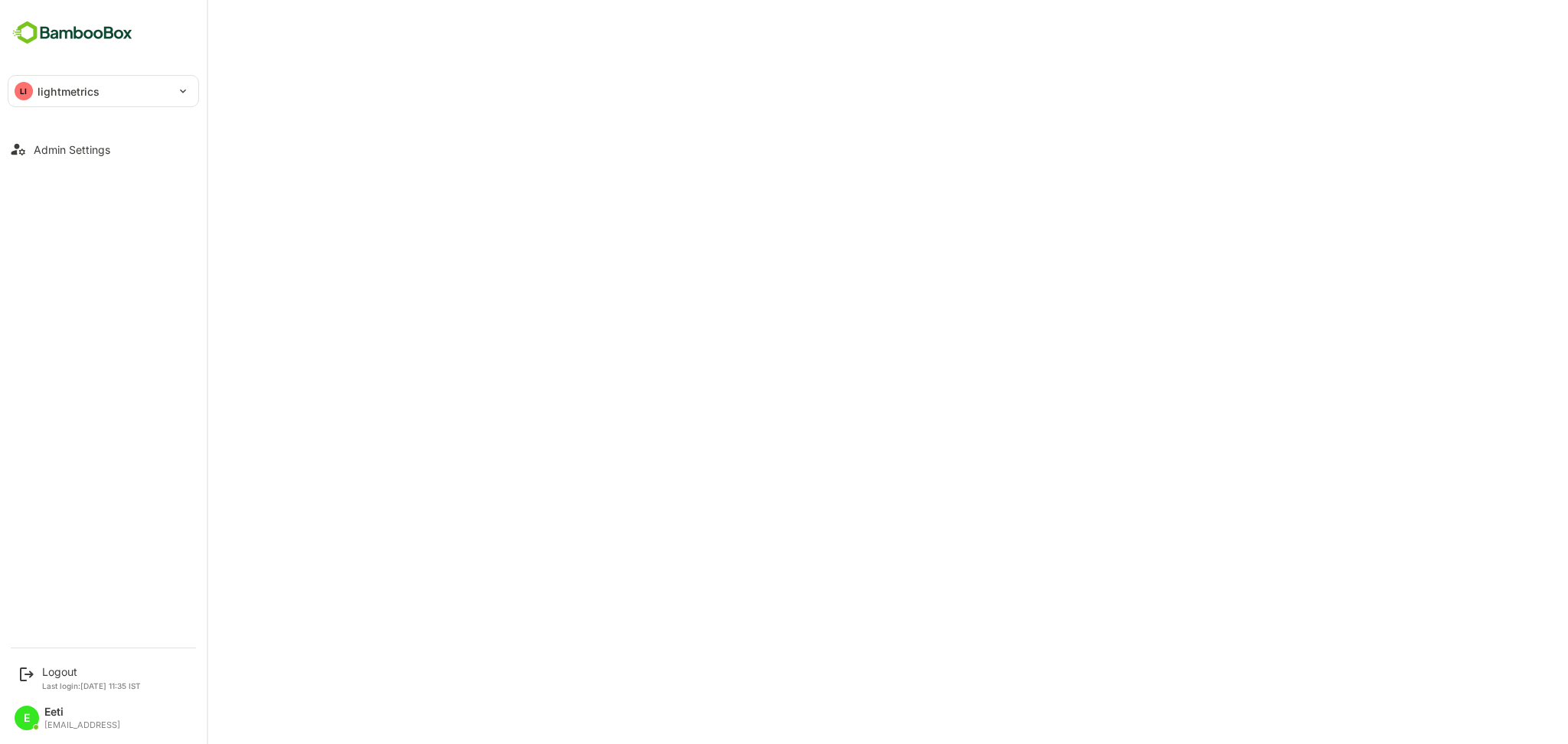
click at [176, 89] on div "LI lightmetrics" at bounding box center [93, 90] width 172 height 31
click at [106, 261] on div at bounding box center [784, 372] width 1568 height 744
click at [60, 673] on div "Logout" at bounding box center [91, 672] width 99 height 13
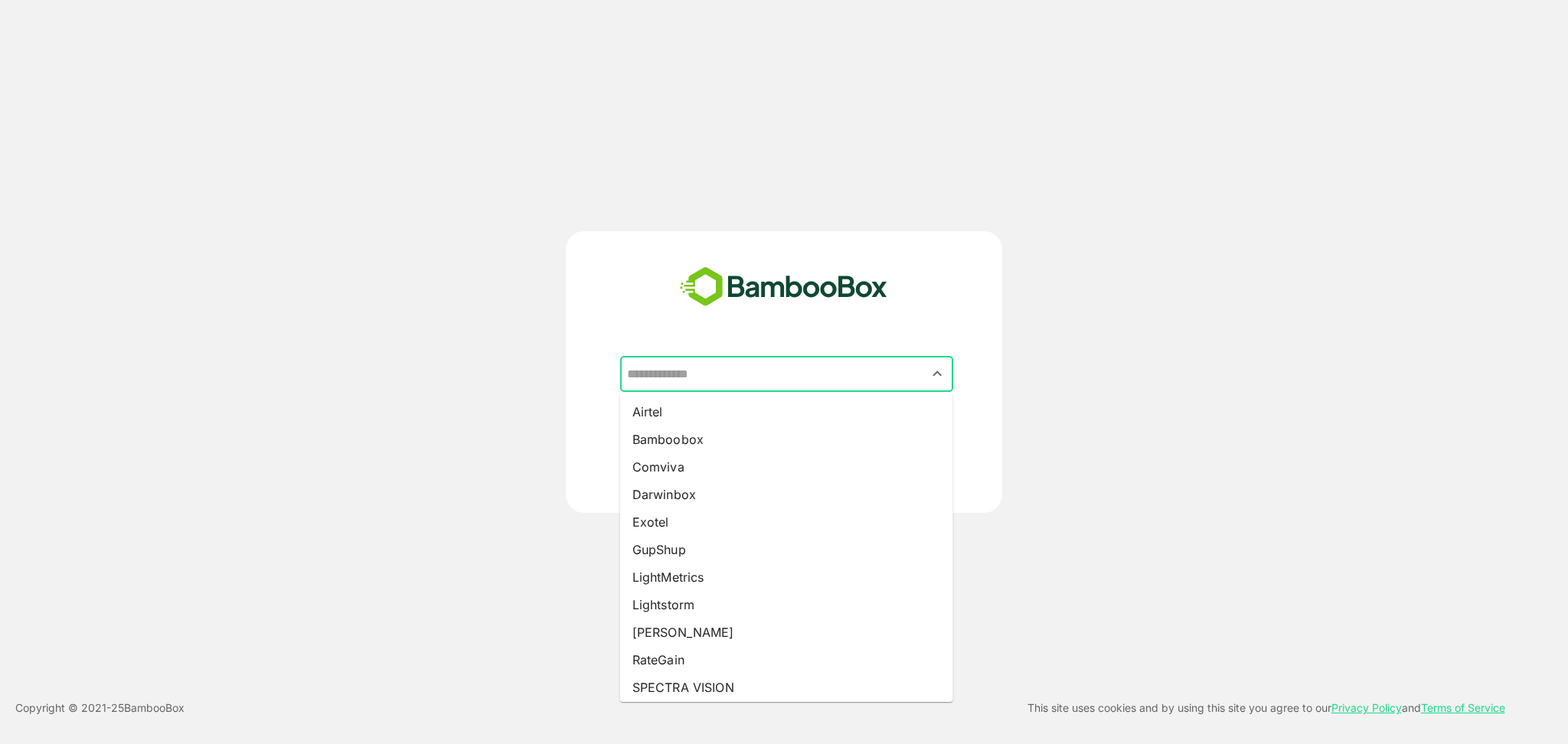
click at [753, 374] on input "text" at bounding box center [787, 374] width 327 height 29
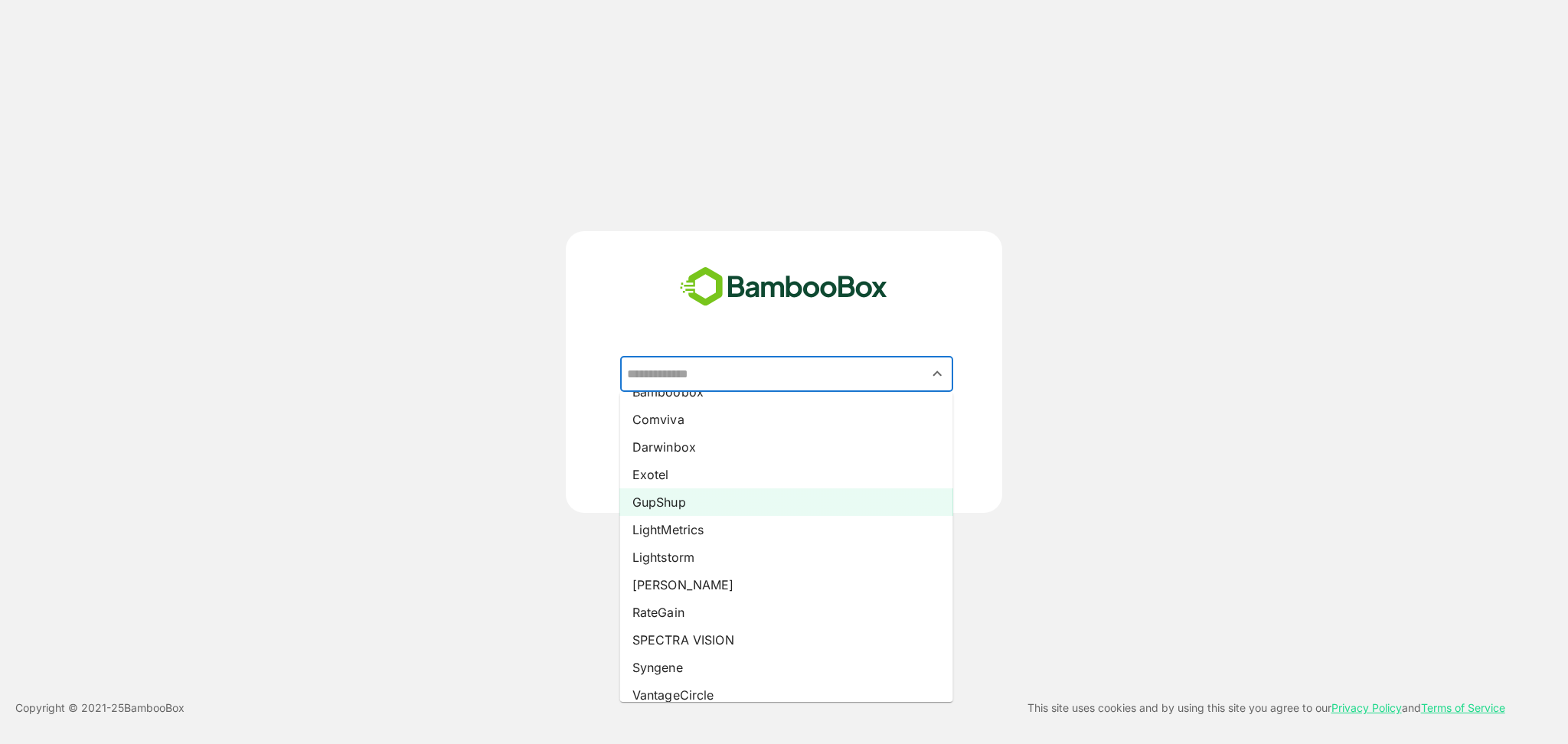
scroll to position [49, 0]
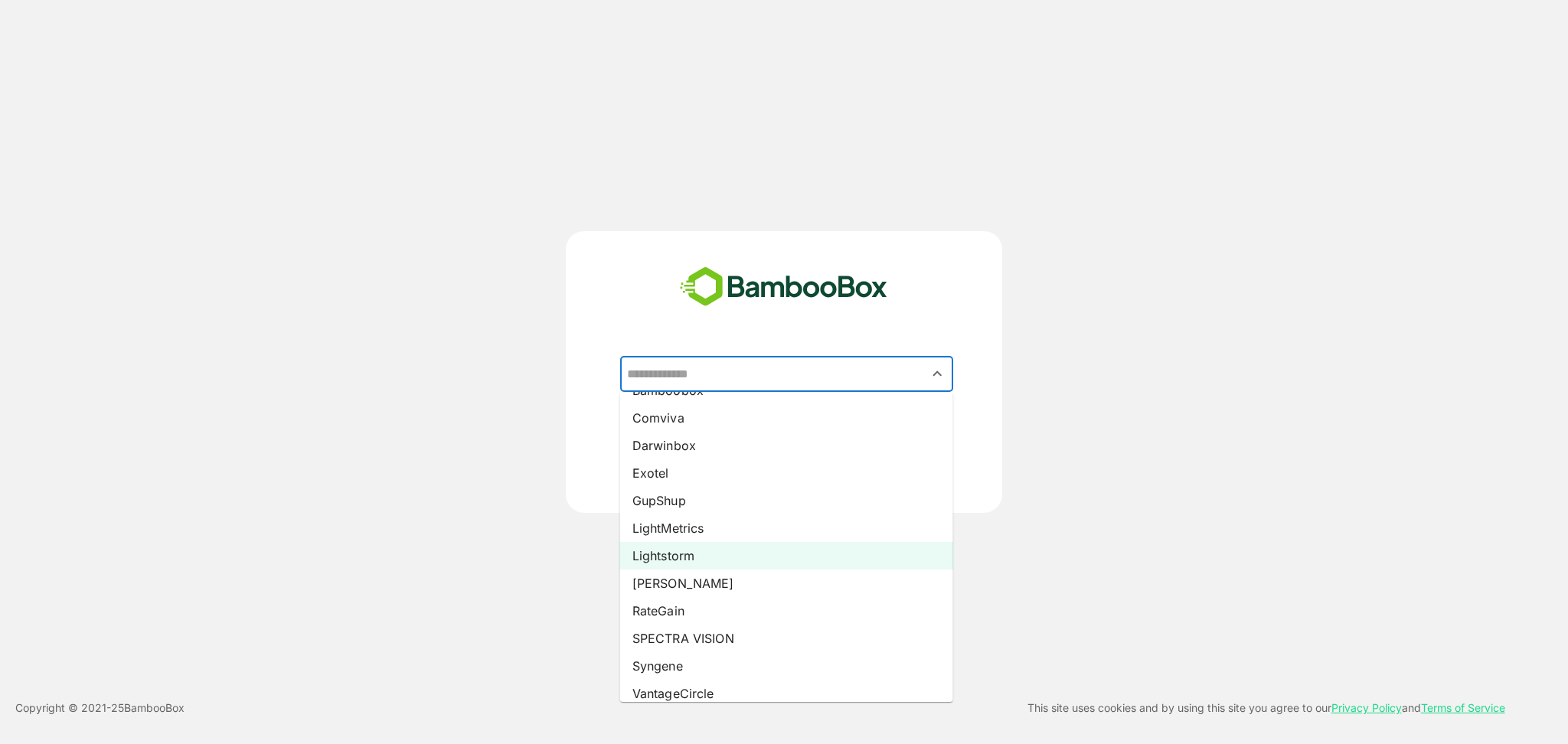
click at [694, 553] on li "Lightstorm" at bounding box center [787, 556] width 333 height 28
type input "**********"
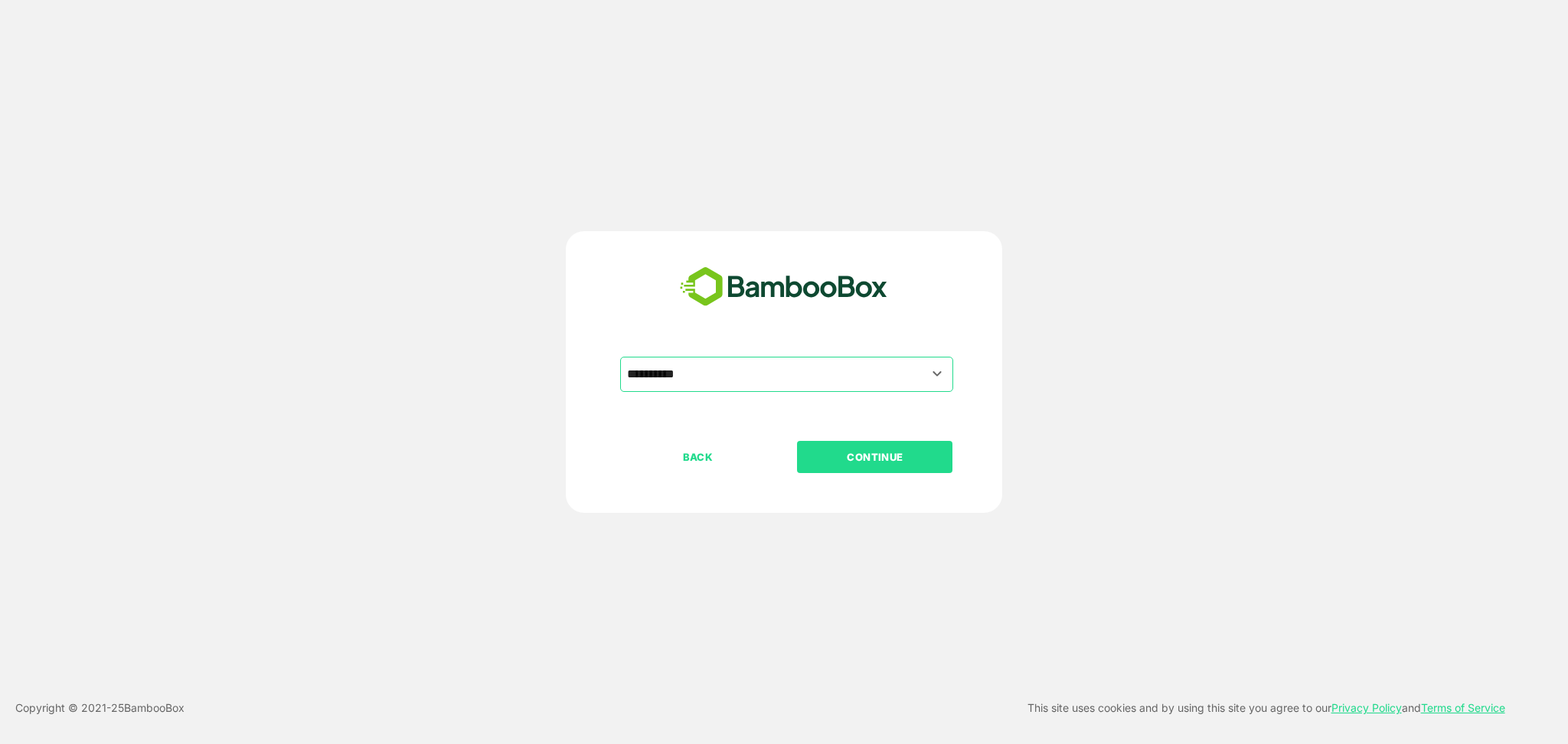
click at [902, 457] on p "CONTINUE" at bounding box center [875, 456] width 153 height 17
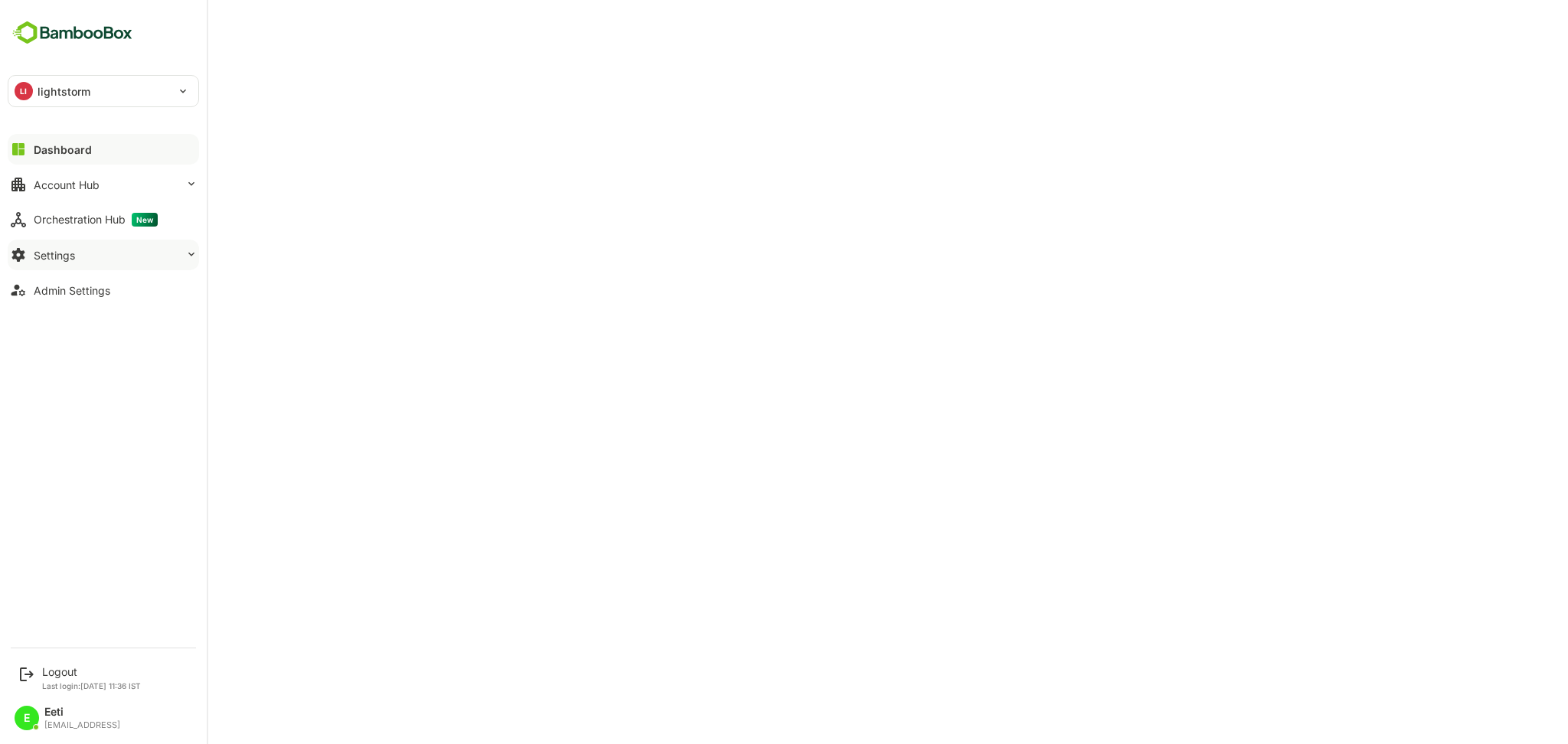
click at [98, 251] on button "Settings" at bounding box center [103, 255] width 192 height 31
click at [62, 377] on div "Profile Configuration" at bounding box center [79, 376] width 92 height 13
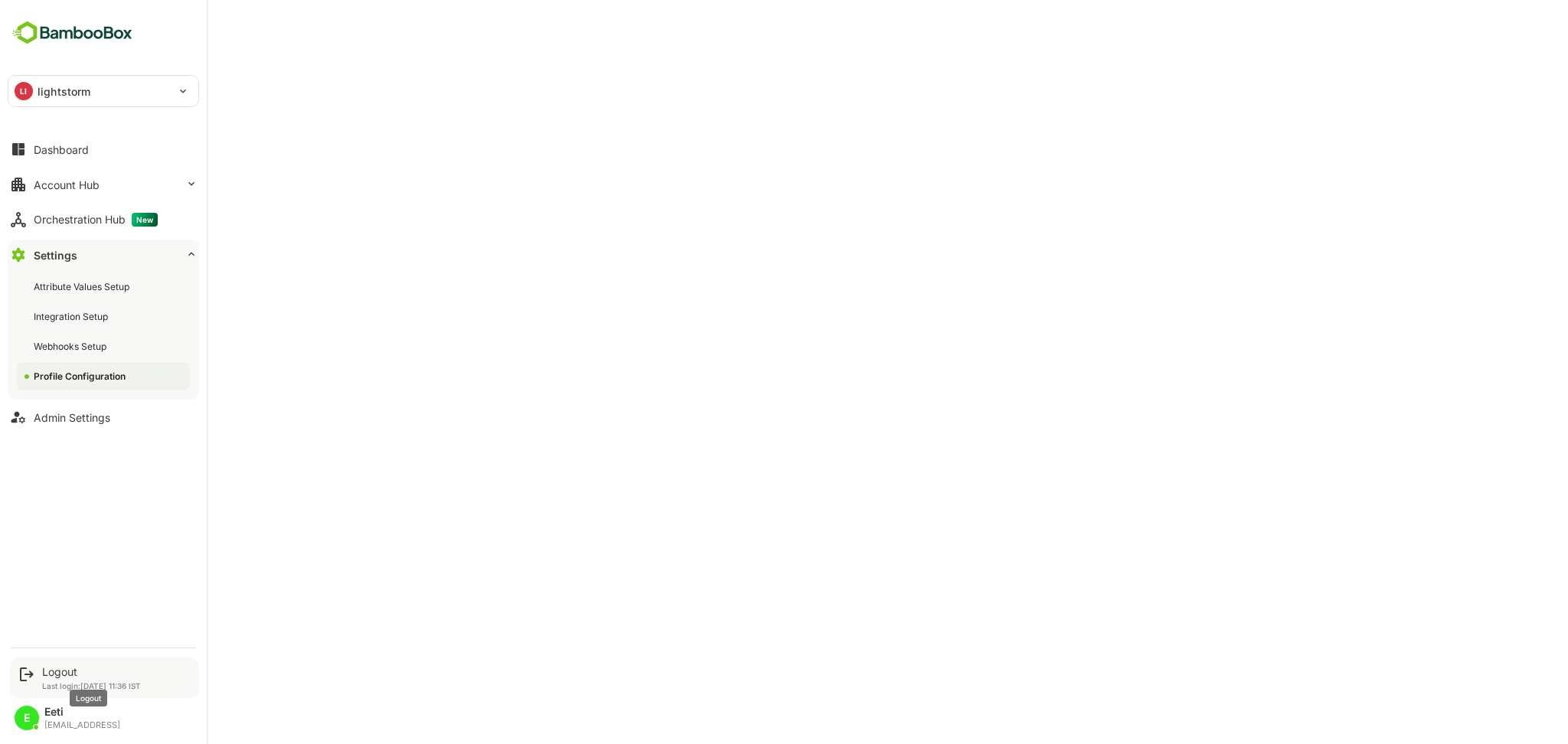
click at [60, 673] on div "Logout" at bounding box center [91, 672] width 99 height 13
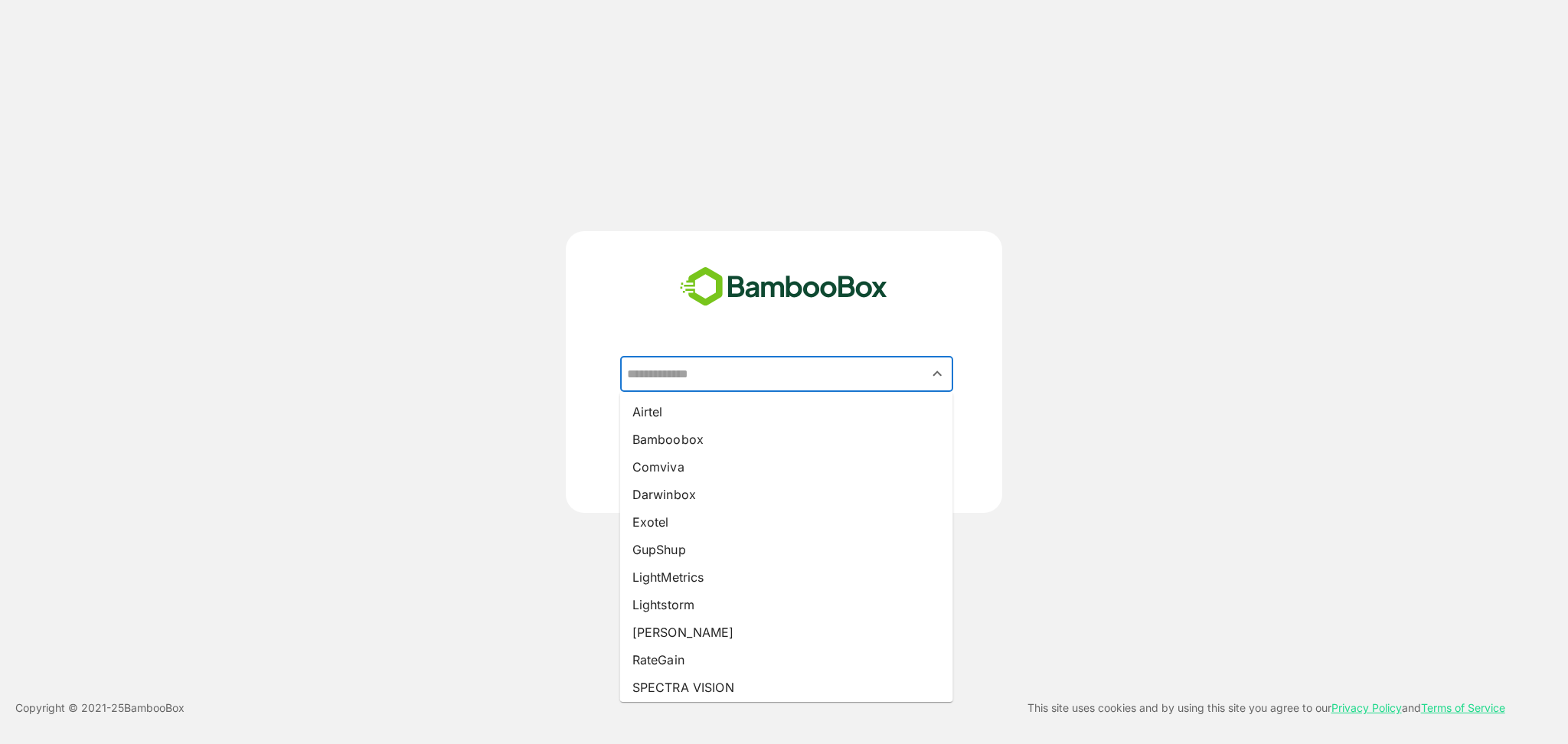
click at [779, 382] on input "text" at bounding box center [787, 374] width 327 height 29
click at [666, 525] on li "Exotel" at bounding box center [787, 522] width 333 height 28
type input "******"
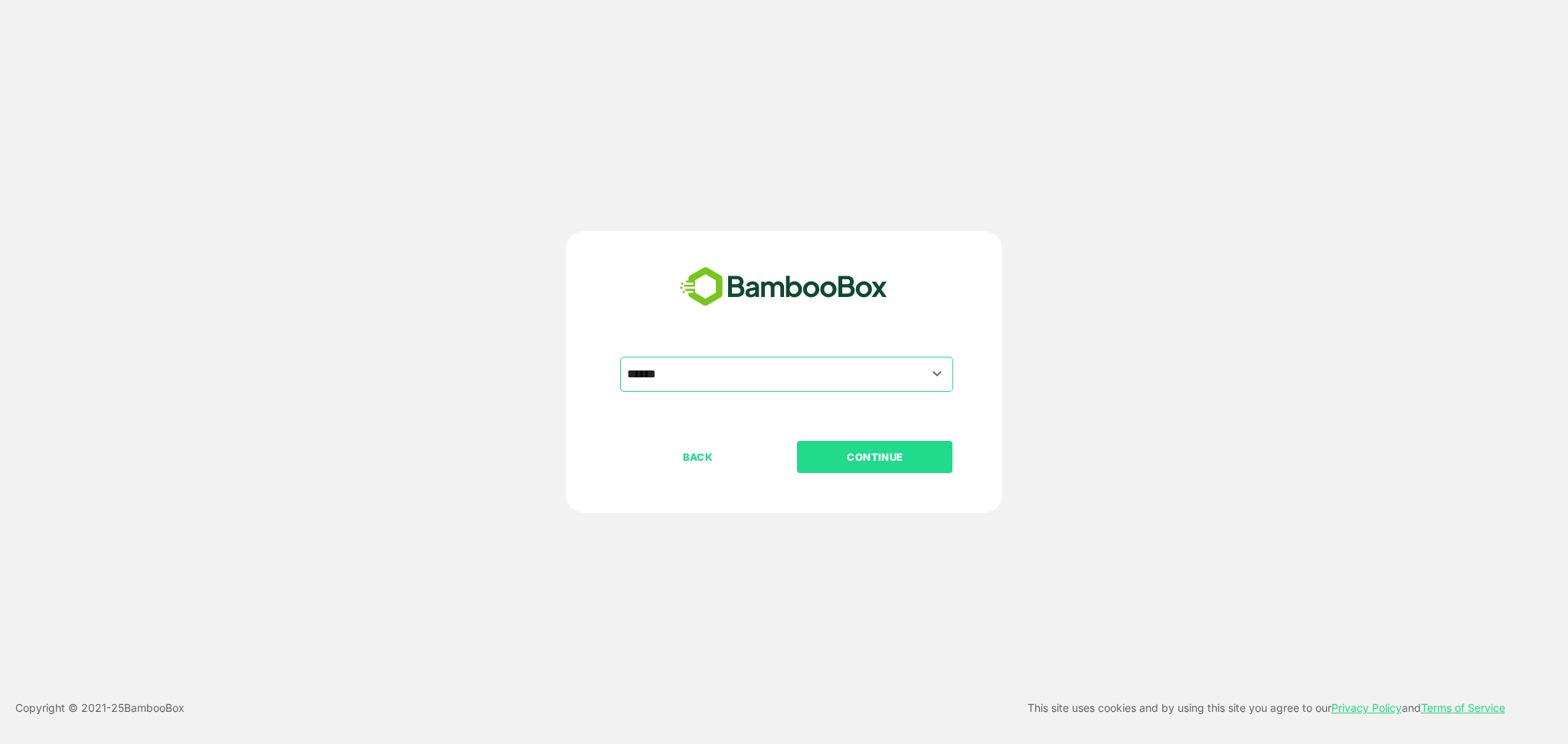
click at [911, 456] on p "CONTINUE" at bounding box center [875, 456] width 153 height 17
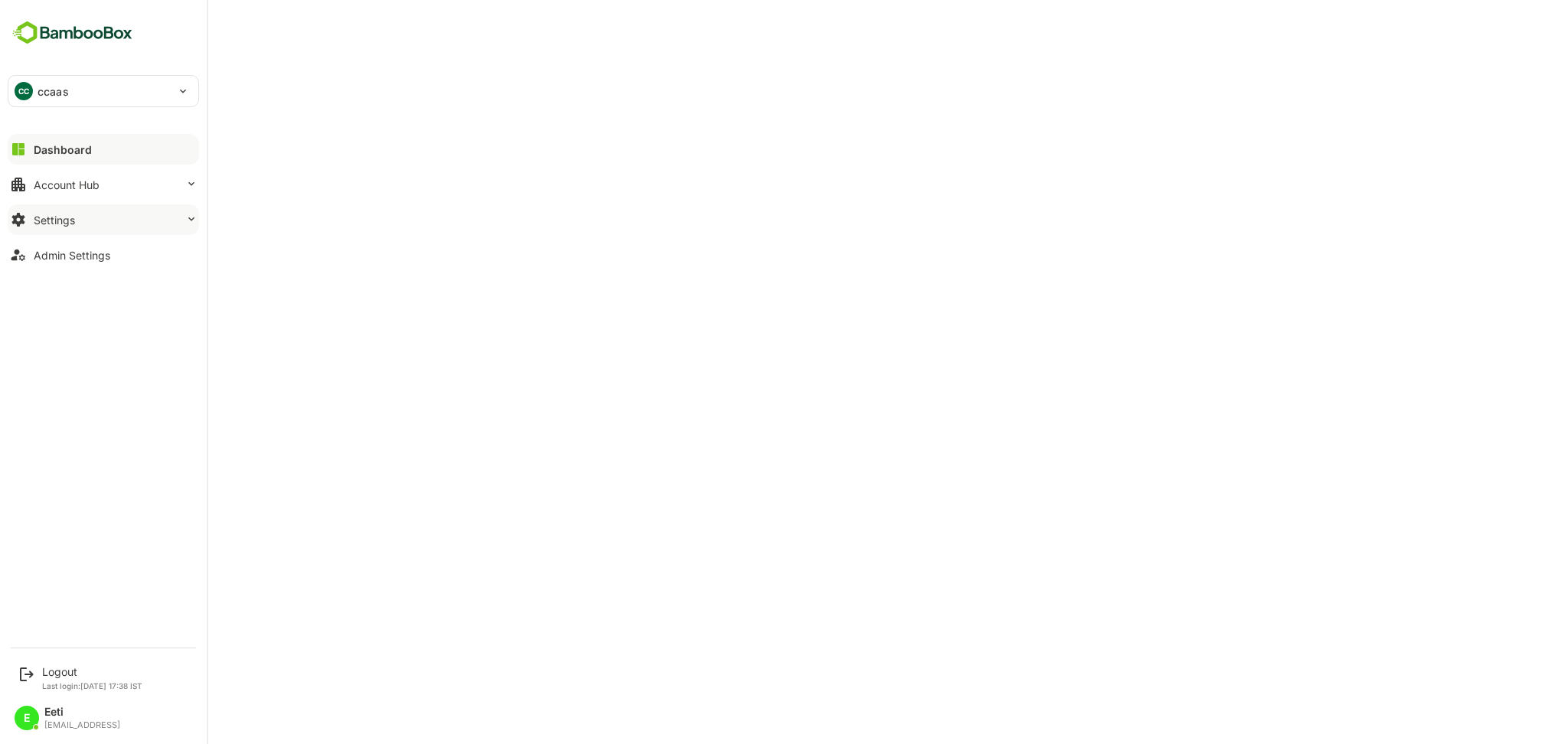
click at [65, 225] on div "Settings" at bounding box center [55, 219] width 42 height 13
click at [110, 338] on div "Profile Configuration" at bounding box center [79, 340] width 92 height 13
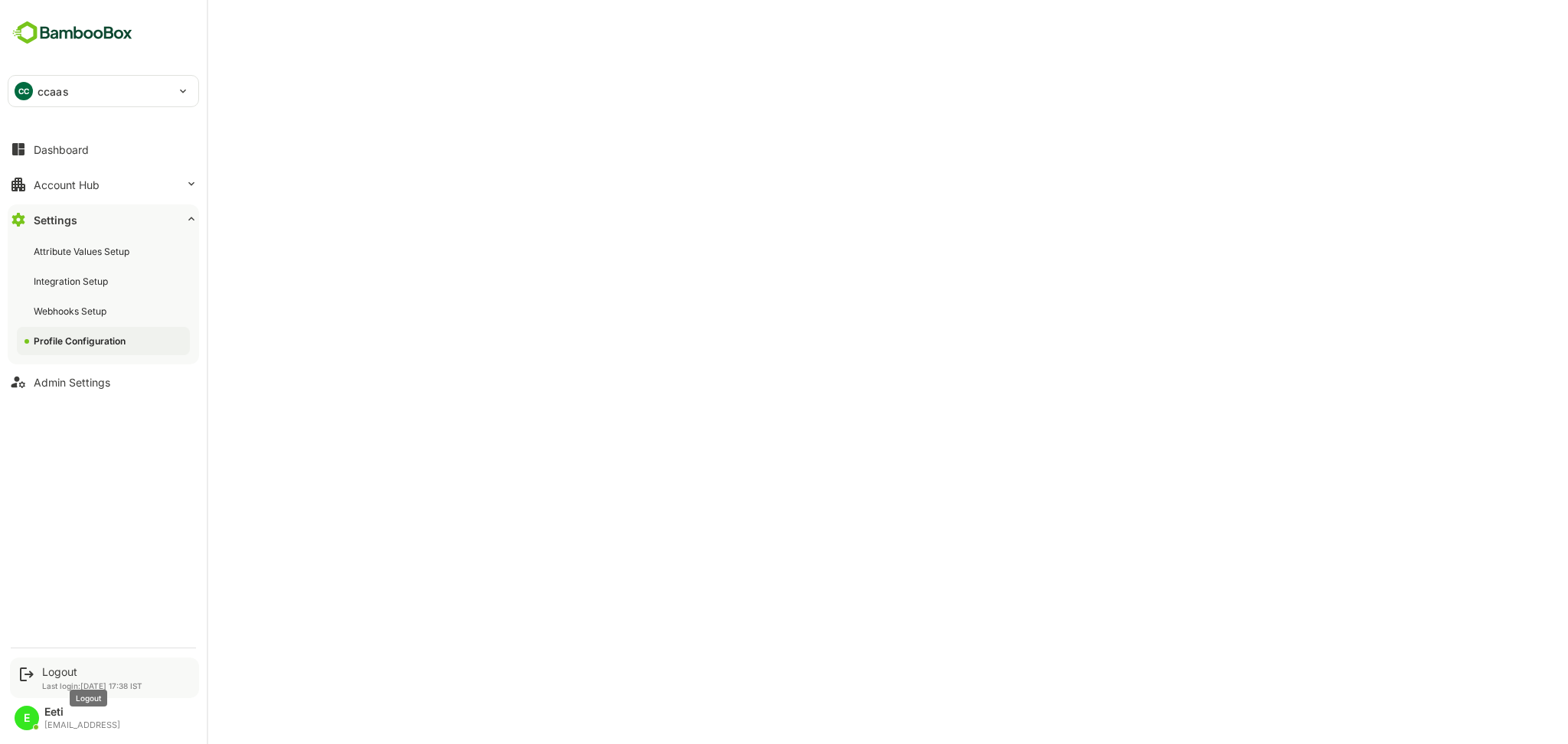
click at [77, 674] on div "Logout" at bounding box center [91, 672] width 100 height 13
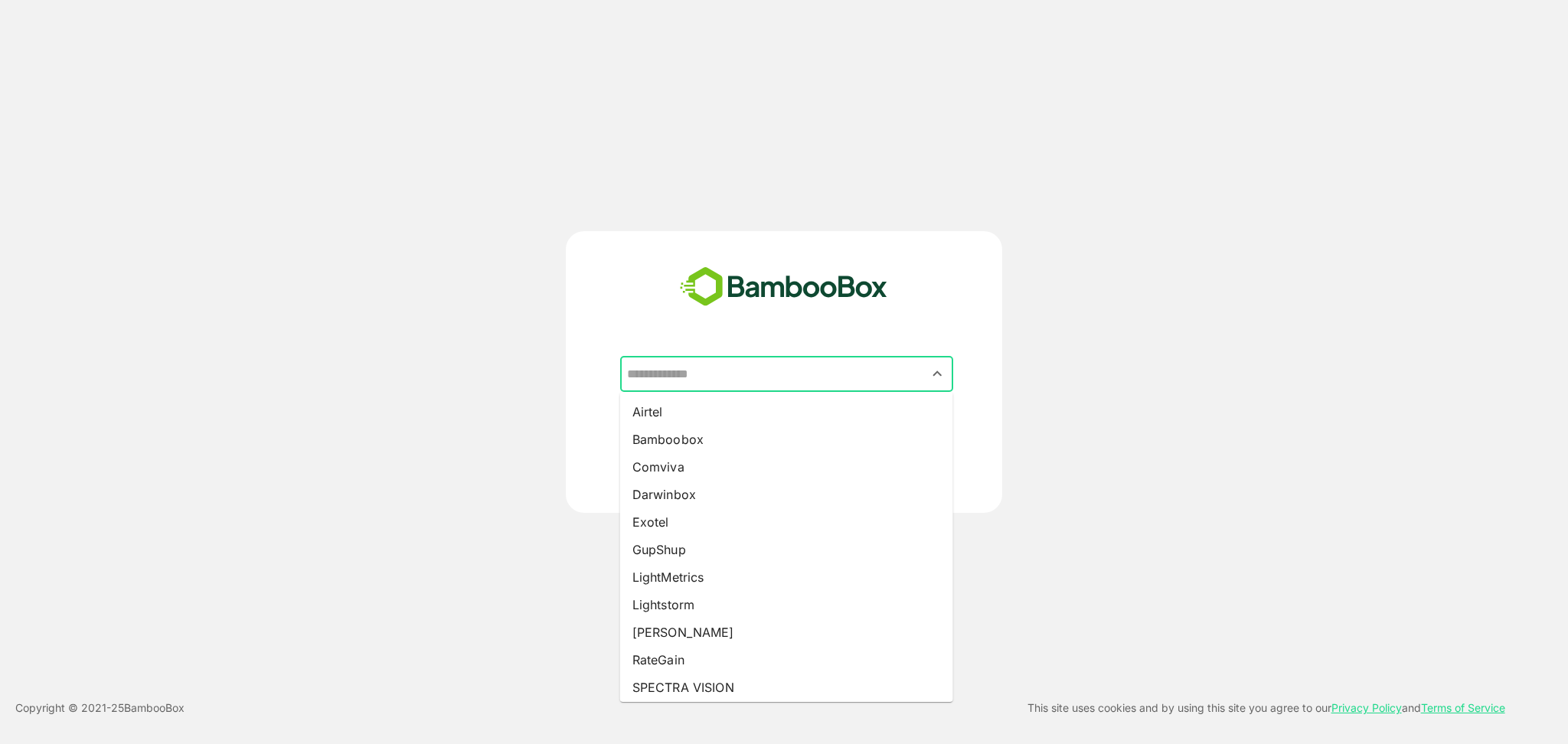
click at [717, 379] on input "text" at bounding box center [787, 374] width 327 height 29
click at [1267, 250] on div "​ Airtel Bamboobox Comviva Darwinbox Exotel GupShup LightMetrics Lightstorm Pan…" at bounding box center [784, 372] width 1254 height 282
click at [797, 373] on input "text" at bounding box center [787, 374] width 327 height 29
click at [733, 383] on input "text" at bounding box center [787, 374] width 327 height 29
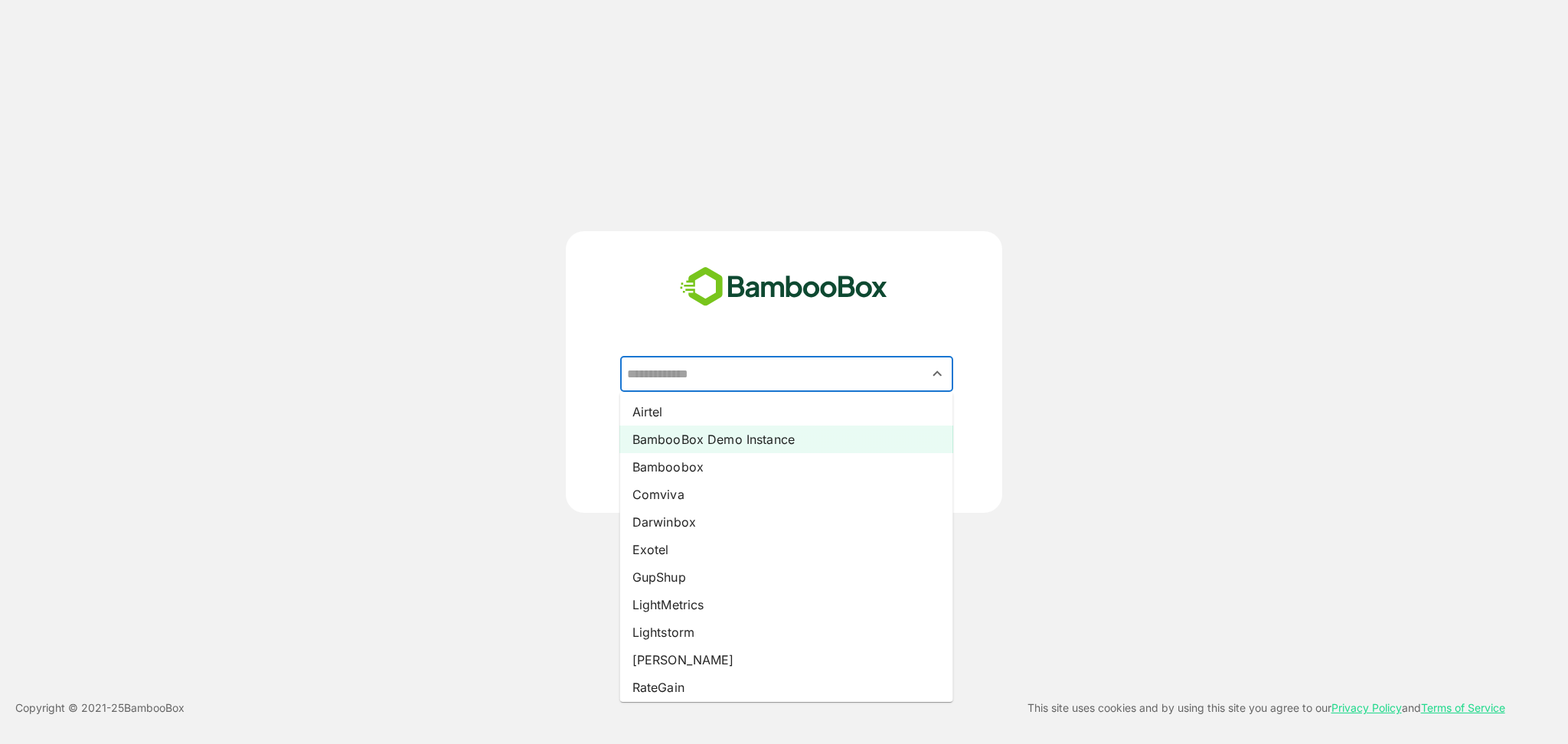
click at [726, 437] on li "BambooBox Demo Instance" at bounding box center [787, 439] width 333 height 28
type input "**********"
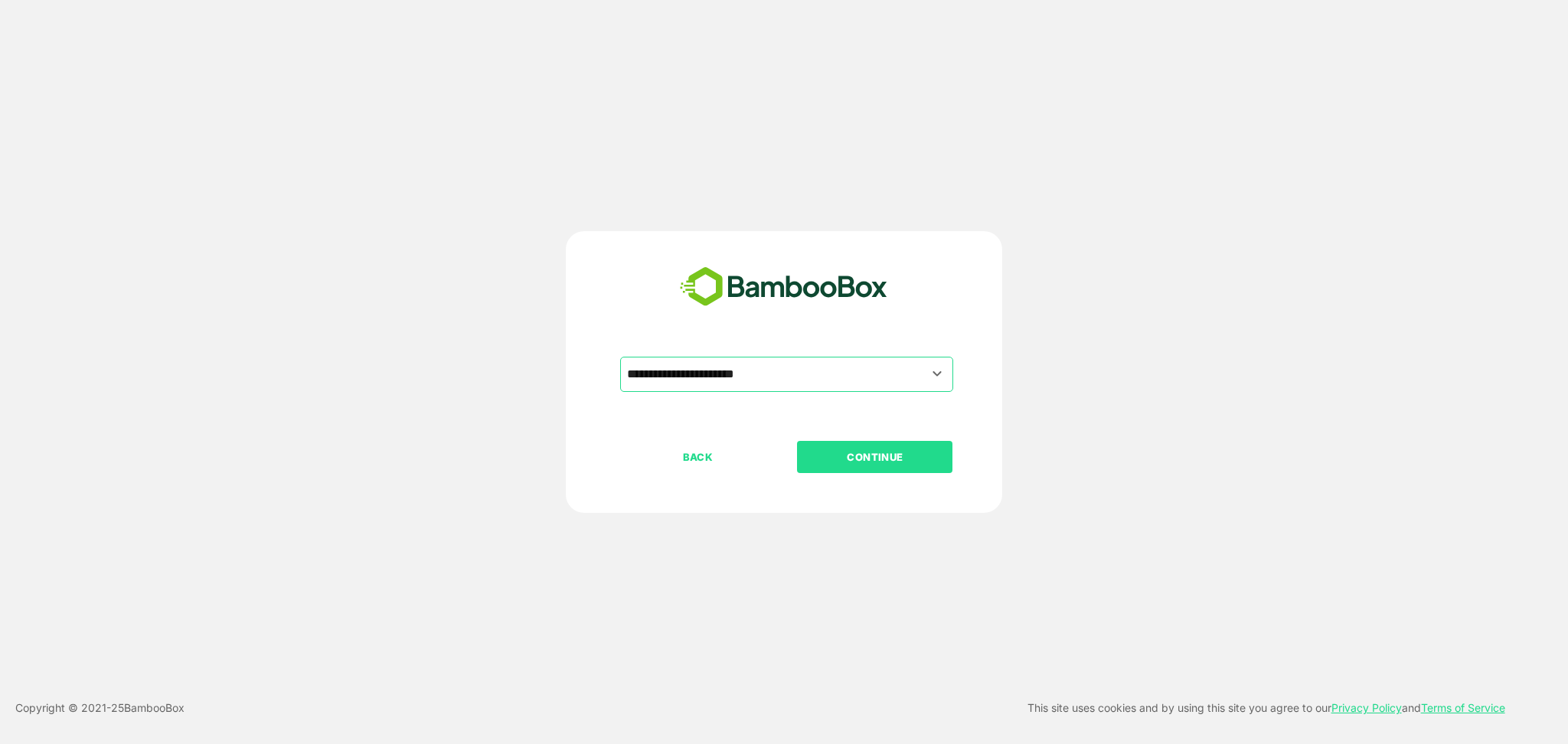
click at [859, 471] on button "CONTINUE" at bounding box center [874, 457] width 156 height 32
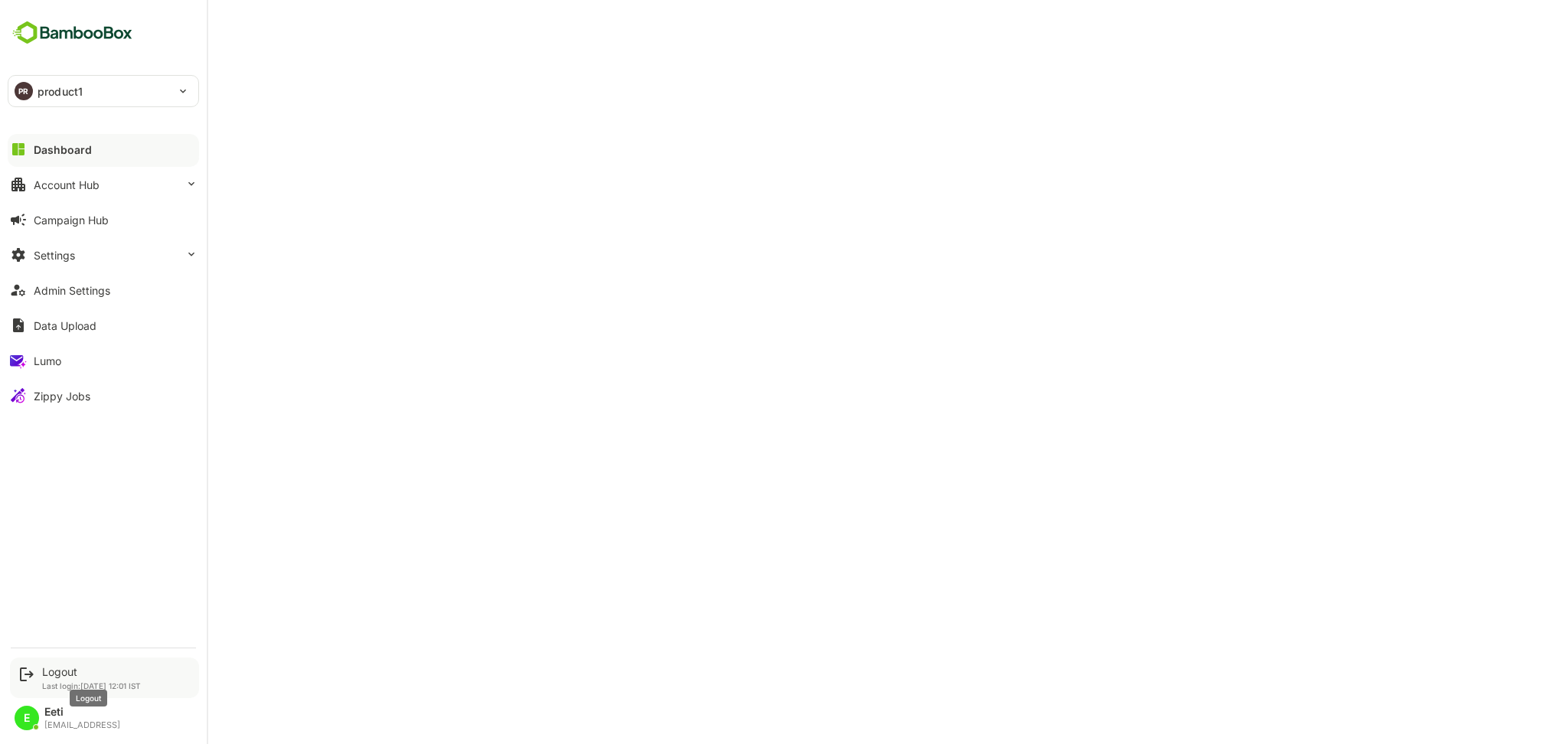
click at [59, 676] on div "Logout" at bounding box center [91, 672] width 99 height 13
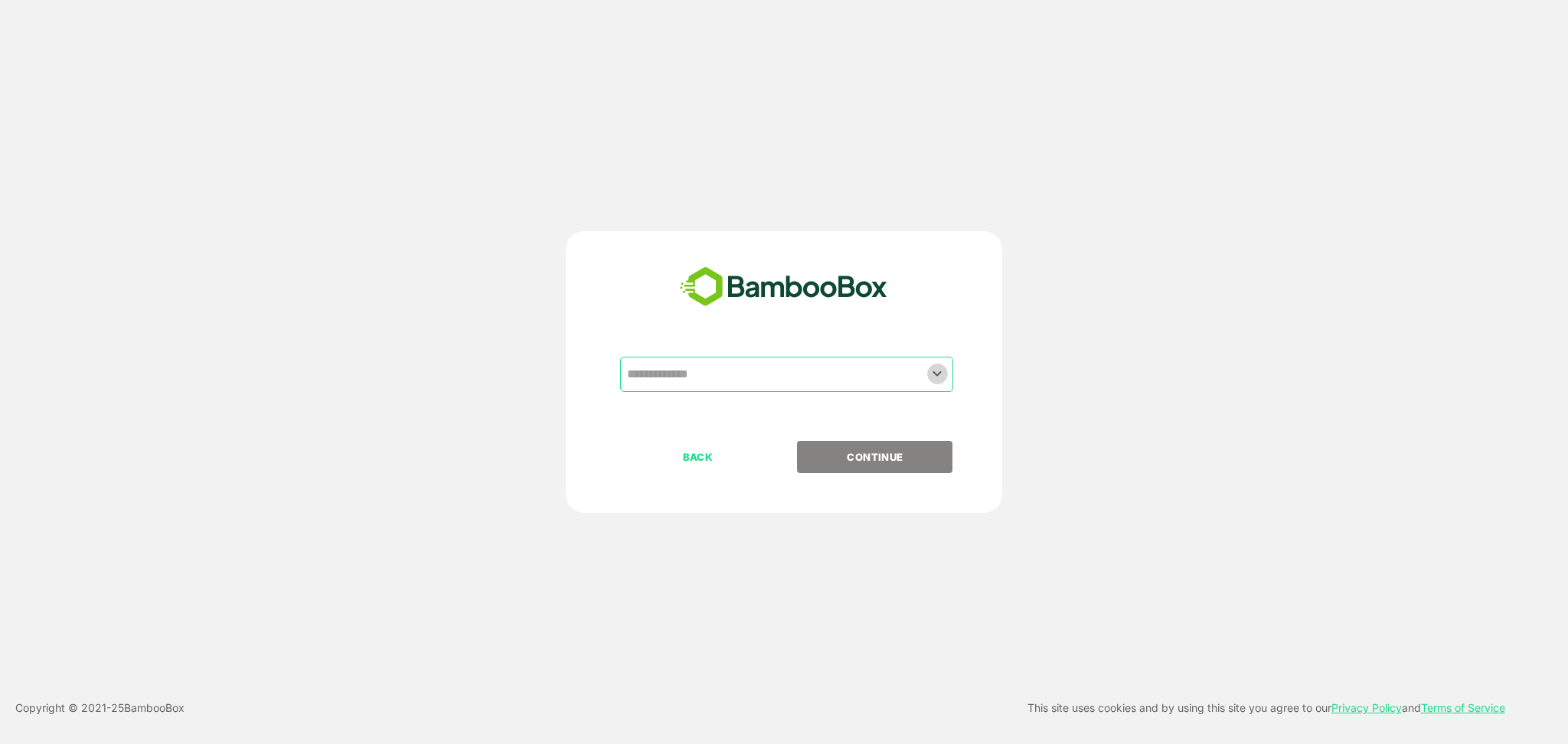
click at [934, 379] on icon "Open" at bounding box center [937, 373] width 19 height 19
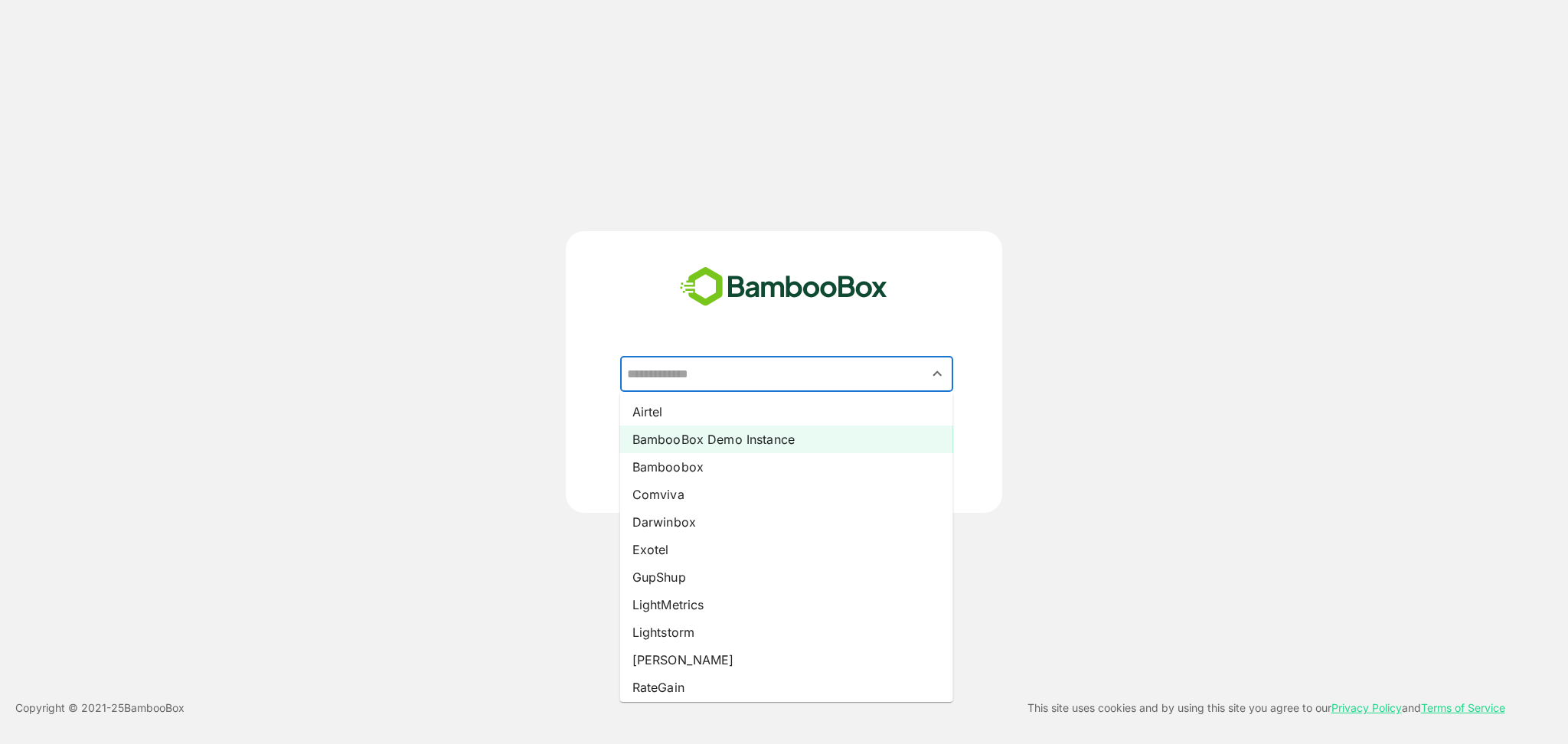
click at [706, 448] on li "BambooBox Demo Instance" at bounding box center [787, 439] width 333 height 28
type input "**********"
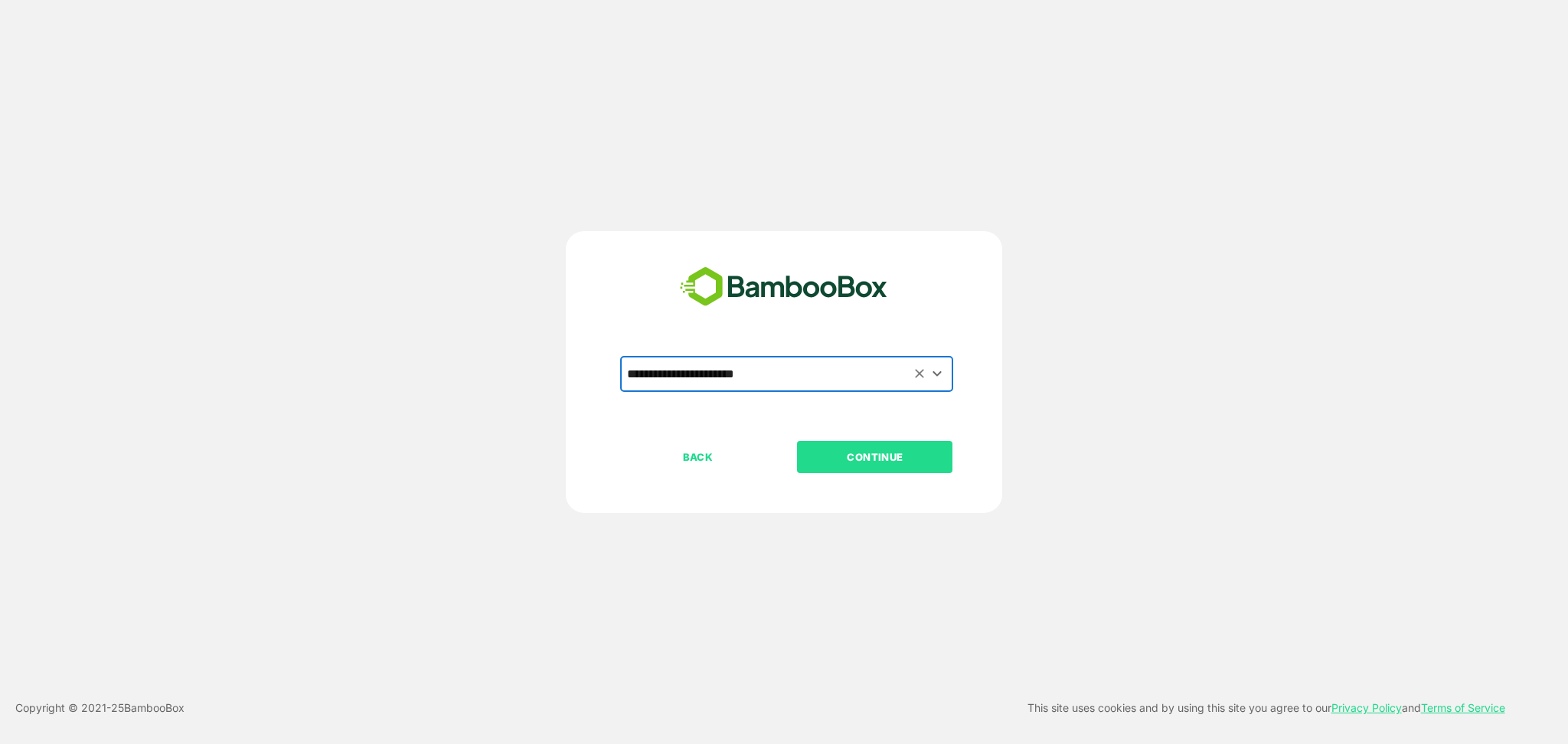
click at [850, 472] on button "CONTINUE" at bounding box center [874, 457] width 156 height 32
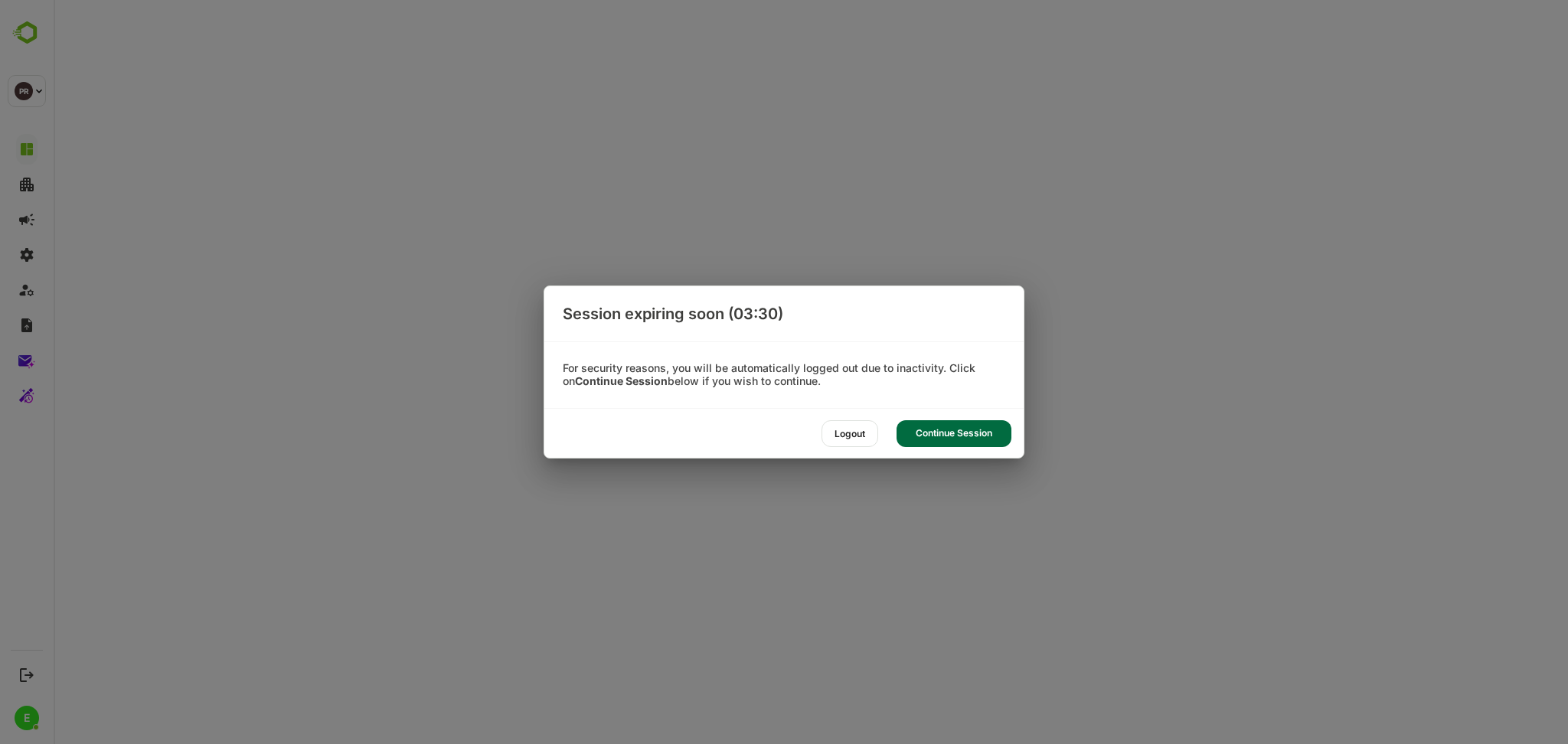
click at [966, 421] on div "Continue Session" at bounding box center [955, 434] width 115 height 27
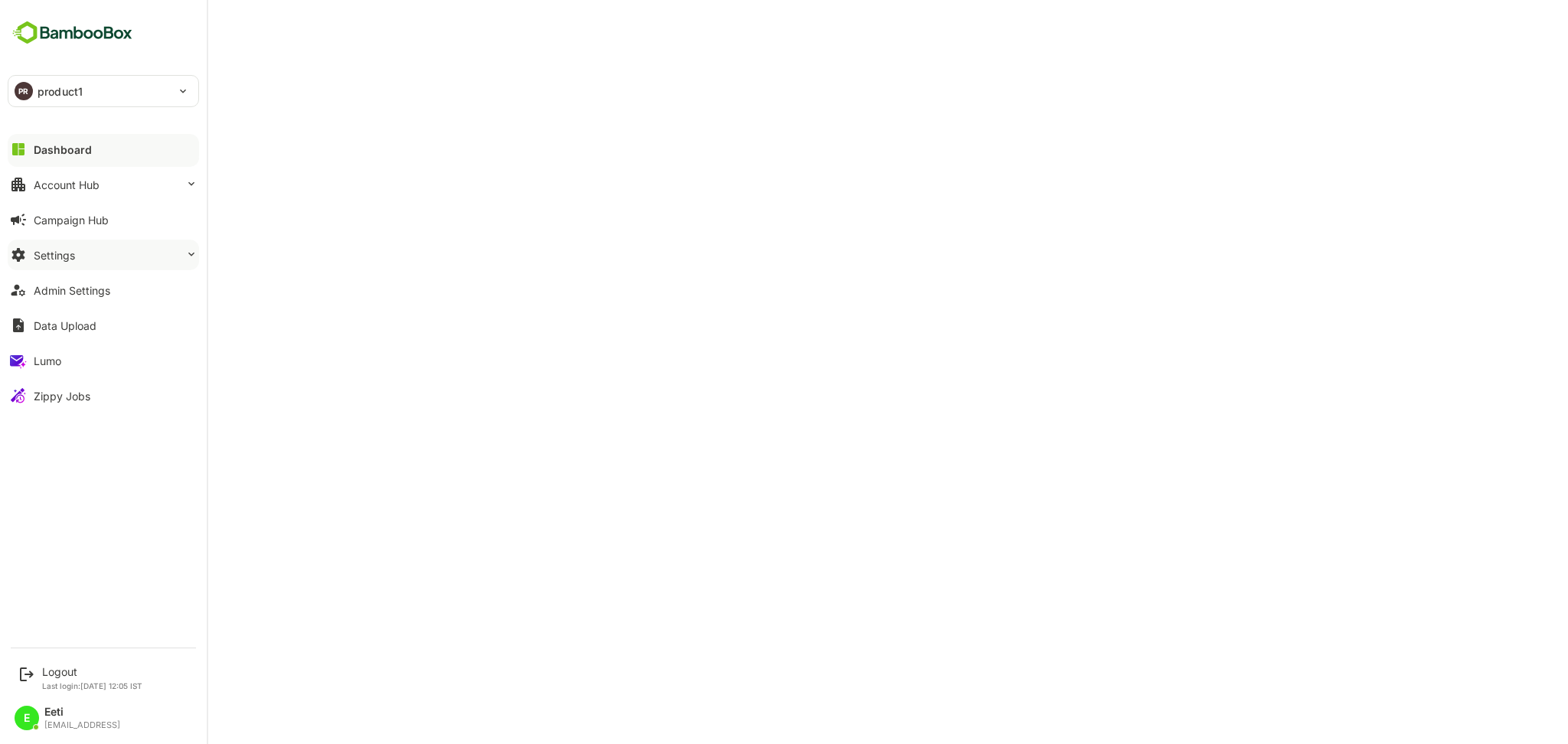
click at [56, 258] on div "Settings" at bounding box center [55, 255] width 42 height 13
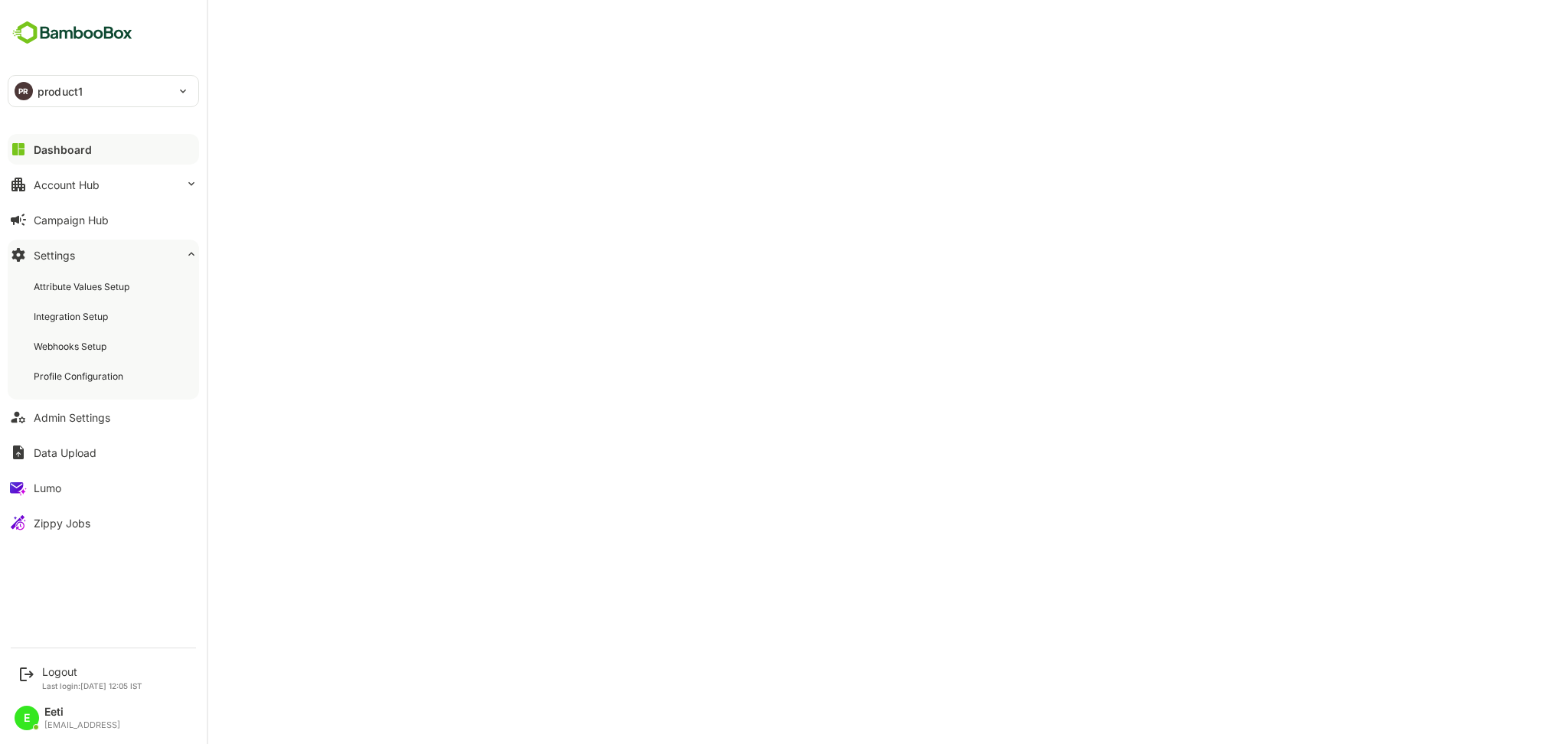
click at [82, 153] on div "Dashboard" at bounding box center [63, 149] width 59 height 13
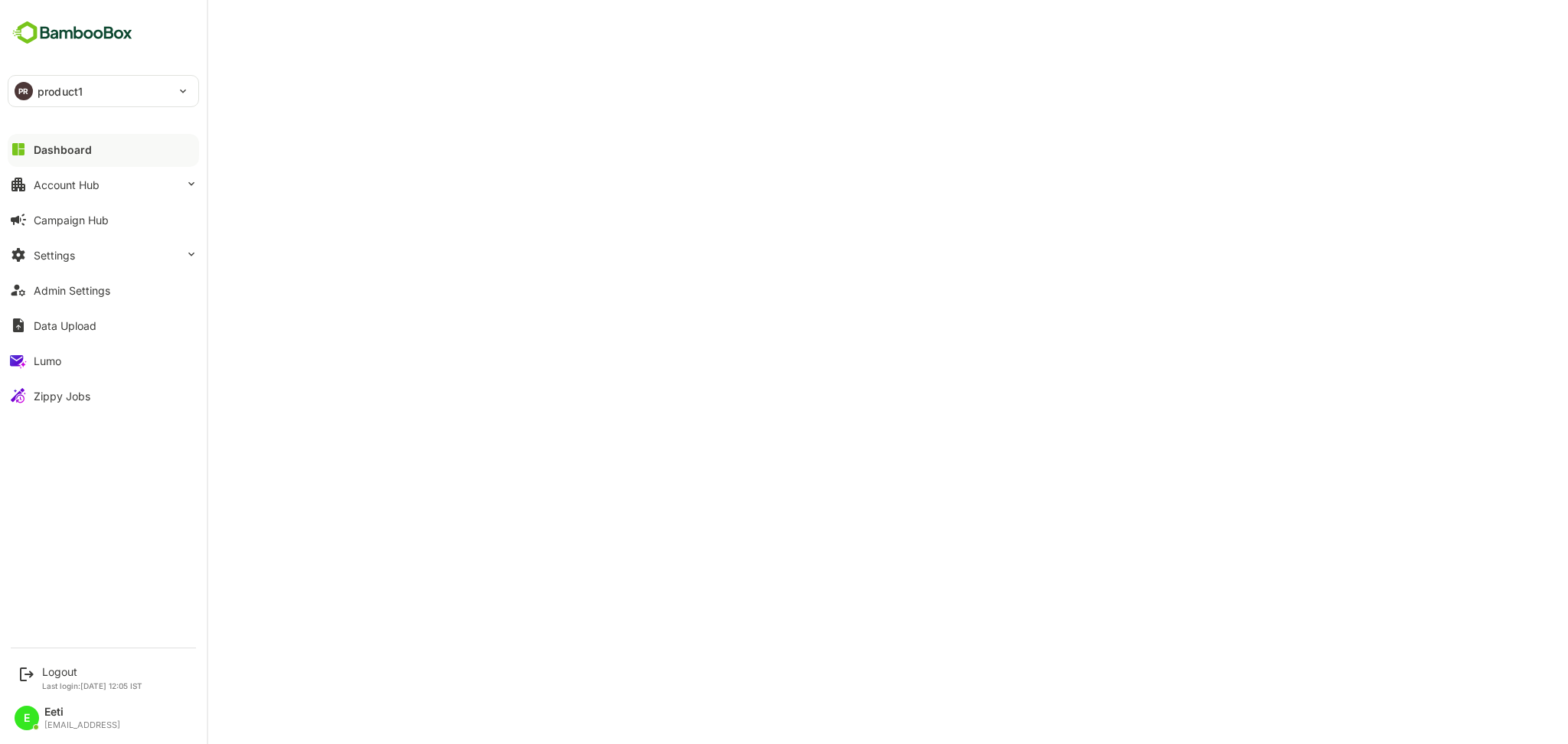
click at [82, 153] on div "Dashboard" at bounding box center [63, 149] width 59 height 13
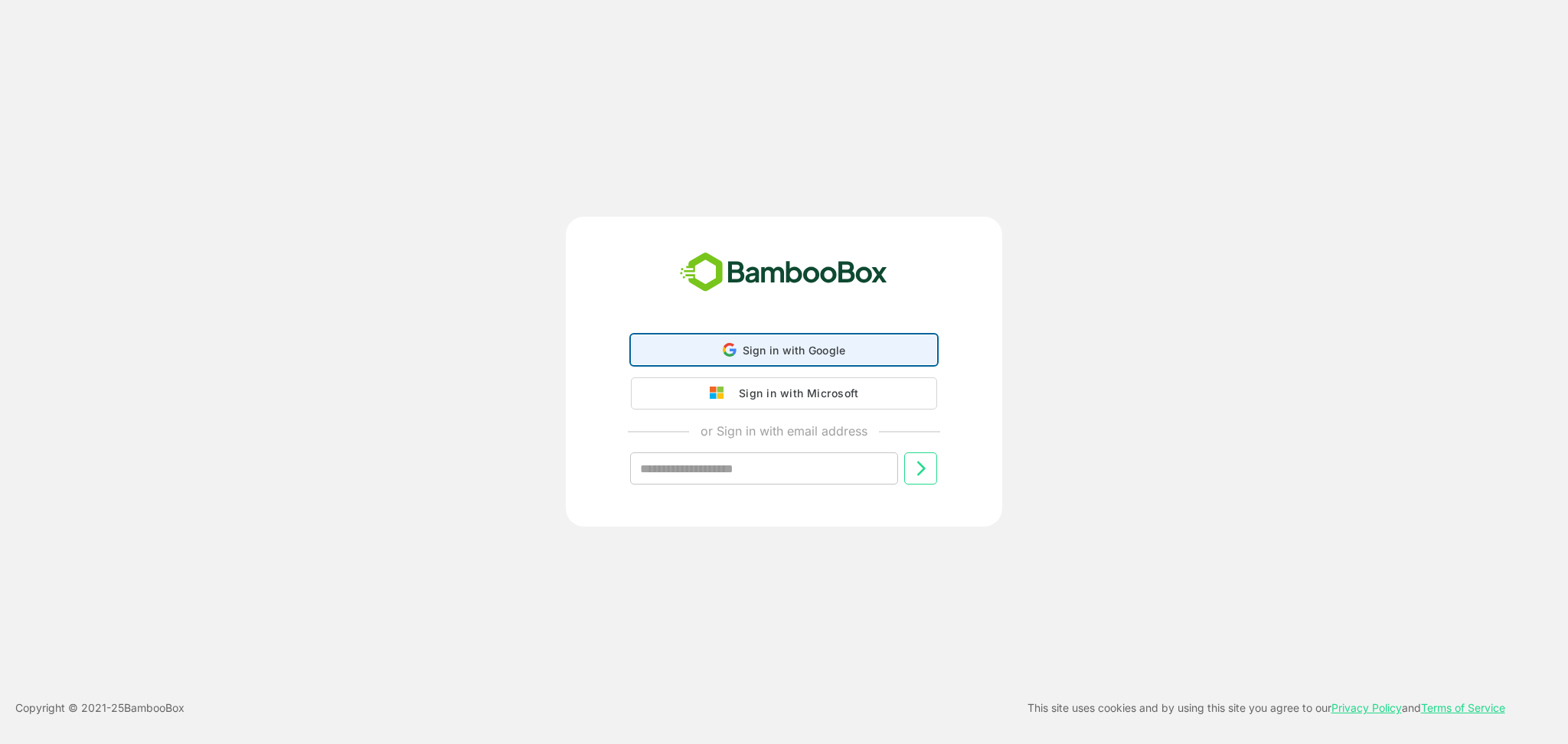
click at [807, 350] on span "Sign in with Google" at bounding box center [795, 350] width 103 height 13
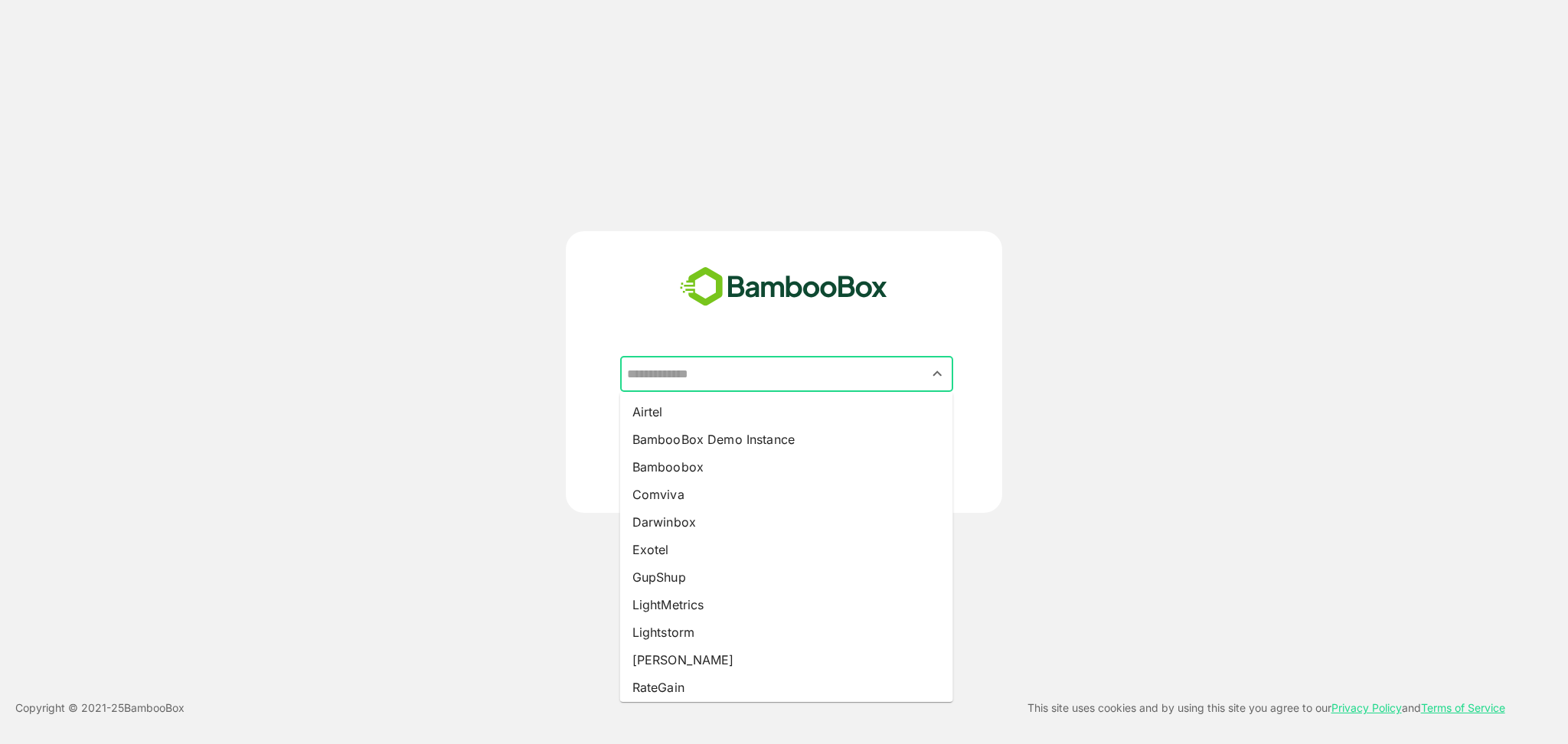
click at [827, 362] on input "text" at bounding box center [787, 374] width 327 height 29
click at [676, 435] on li "BambooBox Demo Instance" at bounding box center [787, 439] width 333 height 28
type input "**********"
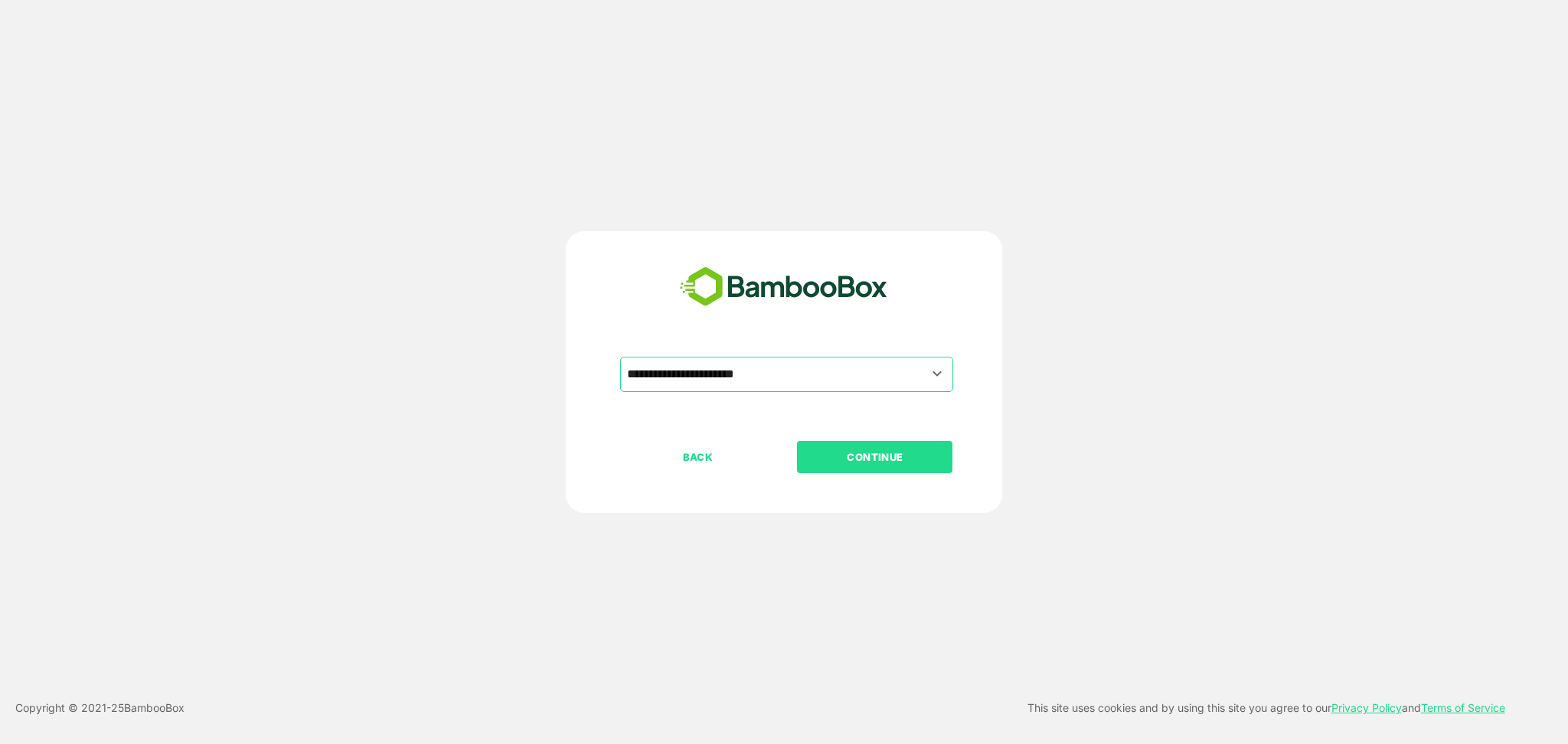
click at [860, 454] on p "CONTINUE" at bounding box center [875, 456] width 153 height 17
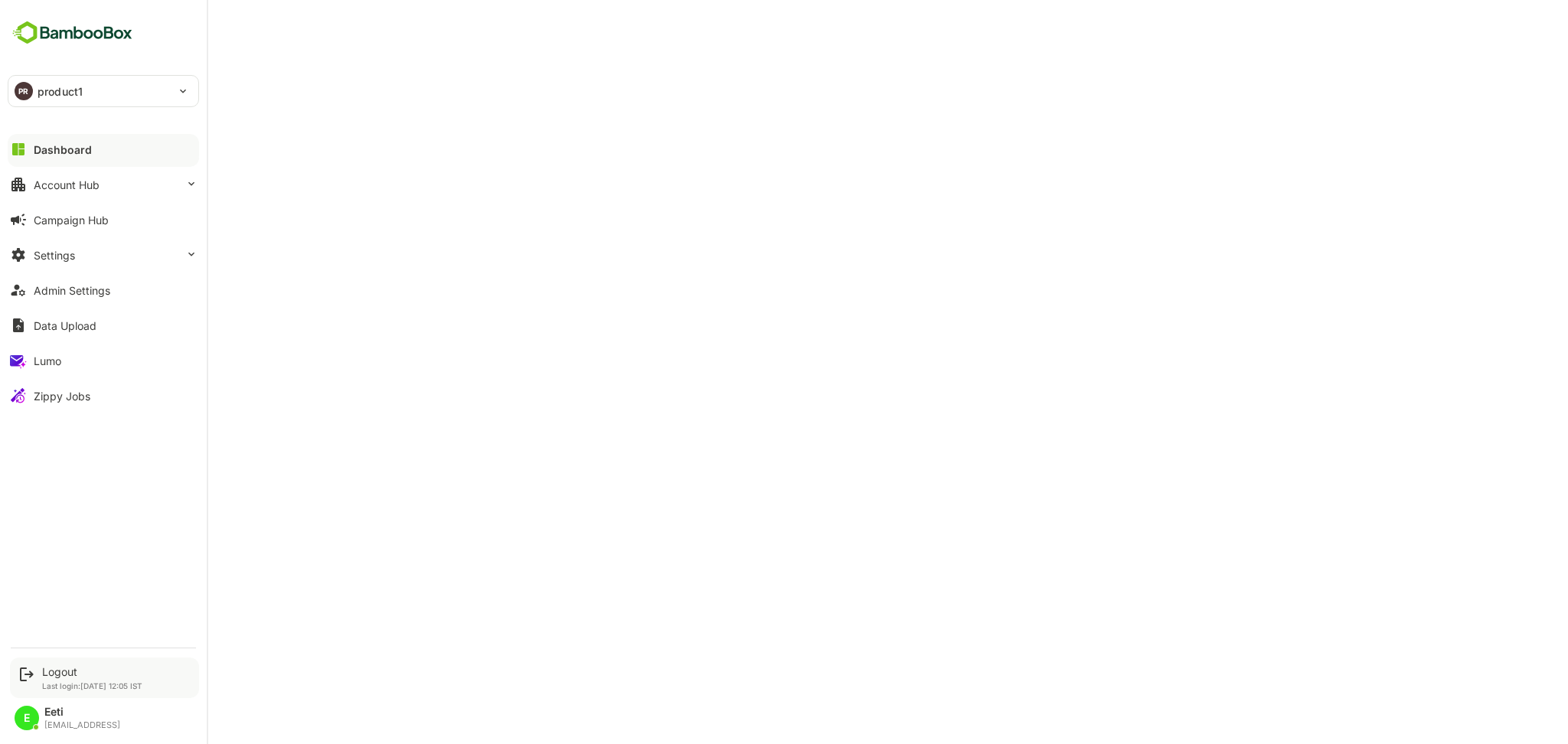
click at [75, 669] on div "Logout Last login: [DATE] 12:05 IST" at bounding box center [104, 678] width 190 height 41
click at [75, 669] on div "Logout" at bounding box center [91, 672] width 100 height 13
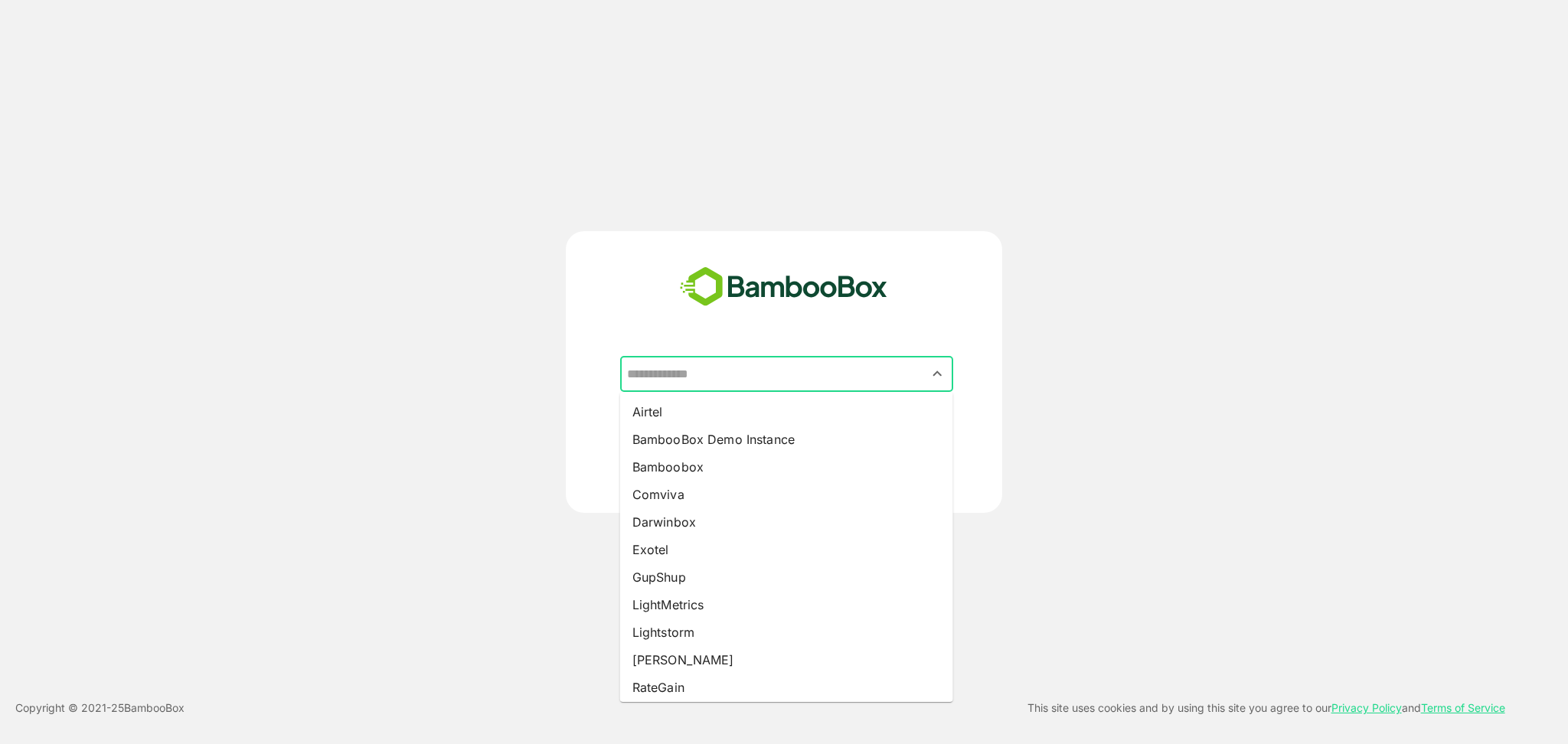
click at [800, 381] on input "text" at bounding box center [787, 374] width 327 height 29
click at [707, 442] on li "BambooBox Demo Instance" at bounding box center [787, 439] width 333 height 28
type input "**********"
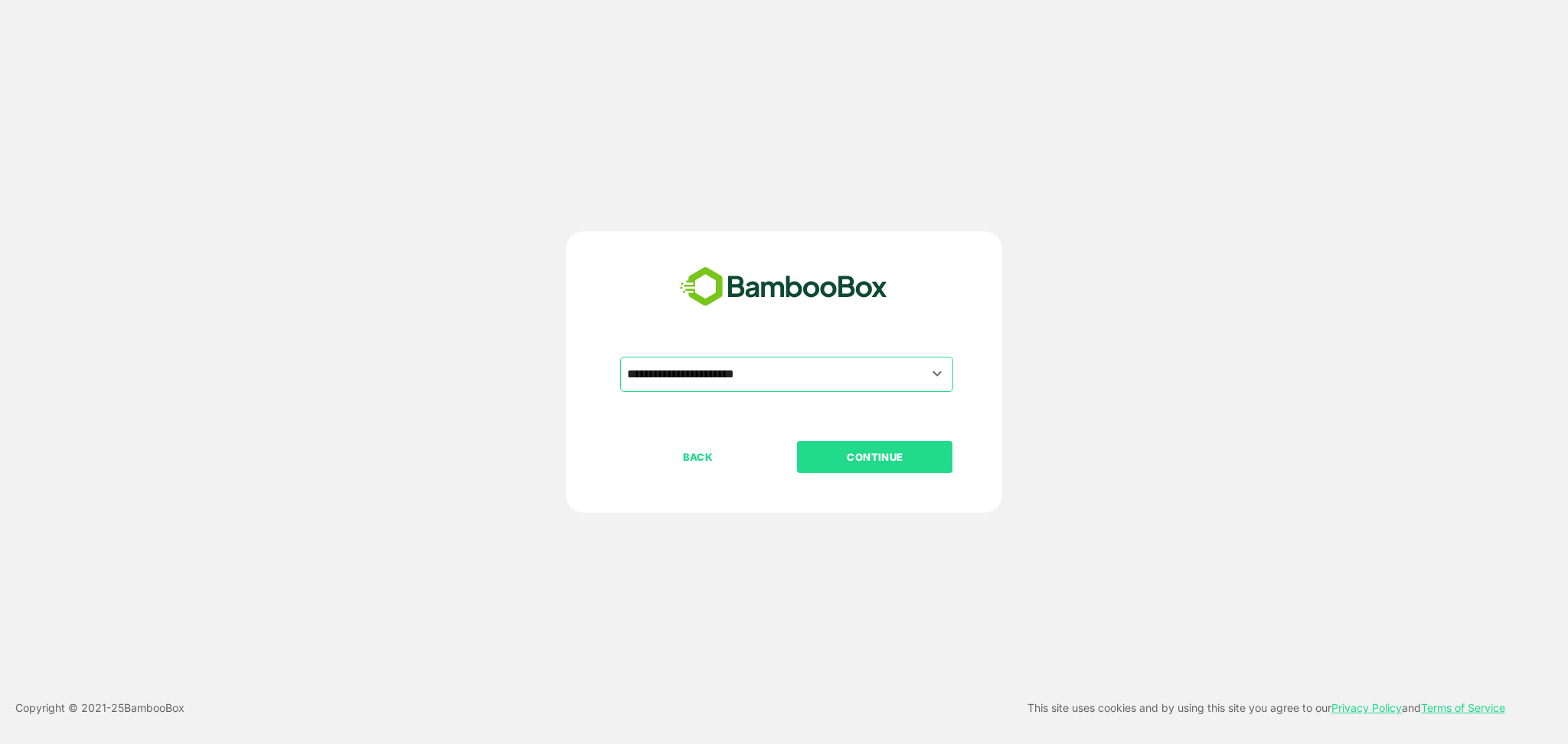
click at [857, 447] on button "CONTINUE" at bounding box center [874, 457] width 156 height 32
